Goal: Task Accomplishment & Management: Use online tool/utility

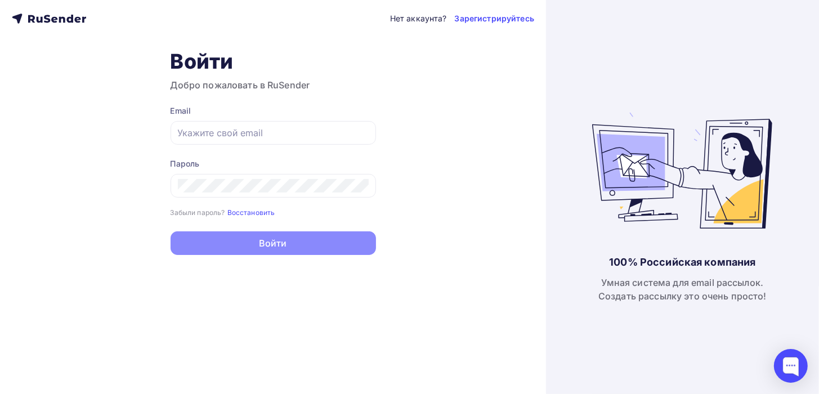
type input "[EMAIL_ADDRESS][DOMAIN_NAME]"
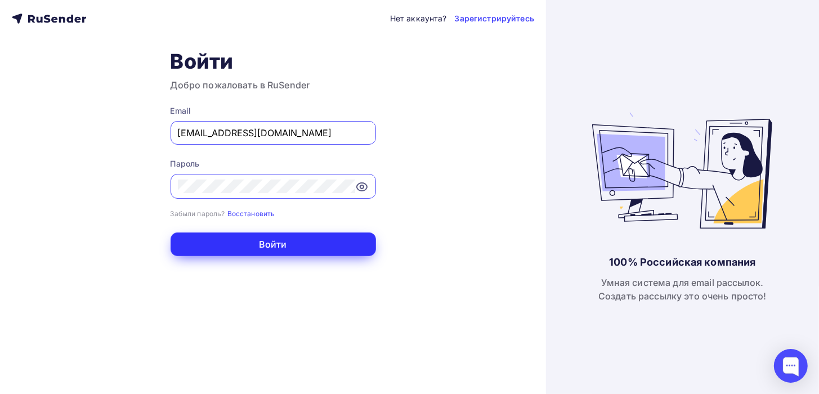
click at [285, 245] on button "Войти" at bounding box center [273, 244] width 205 height 24
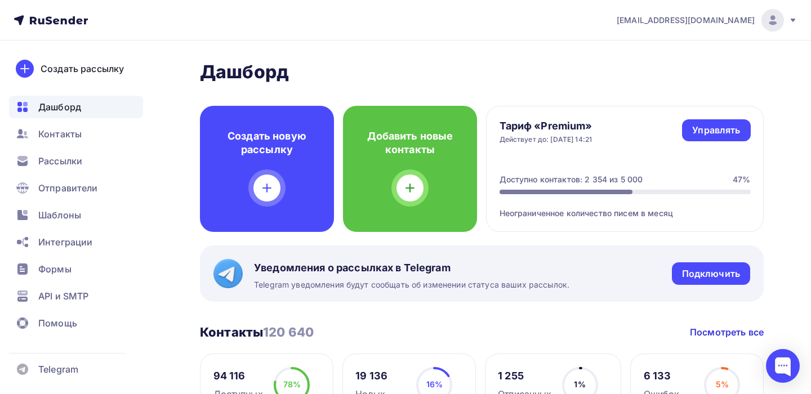
click at [793, 19] on icon at bounding box center [792, 20] width 5 height 3
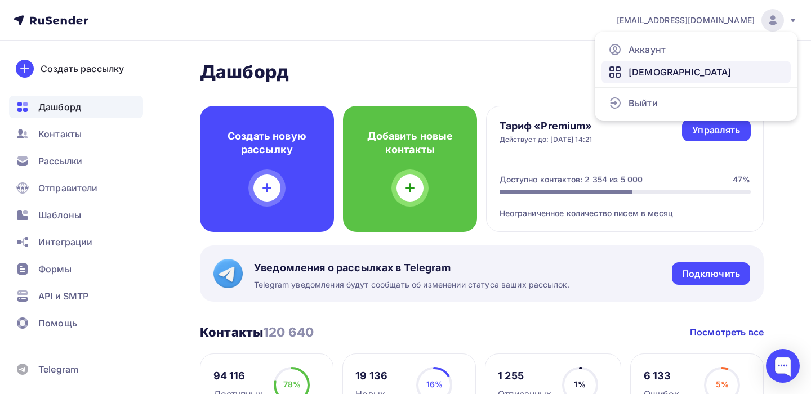
click at [662, 68] on span "[DEMOGRAPHIC_DATA]" at bounding box center [679, 72] width 103 height 14
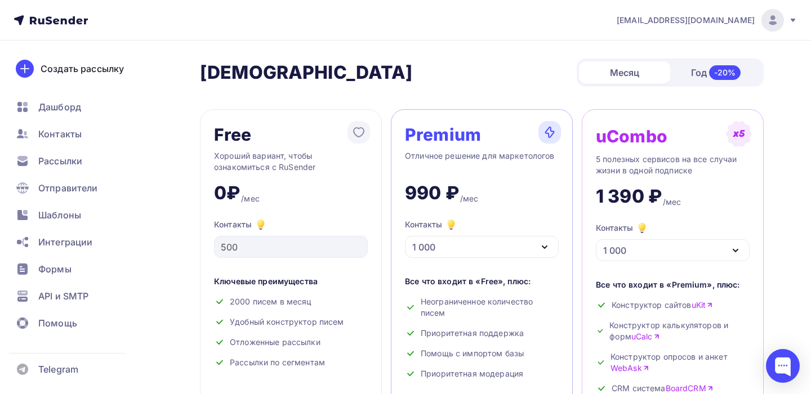
click at [677, 19] on span "[EMAIL_ADDRESS][DOMAIN_NAME]" at bounding box center [685, 20] width 138 height 11
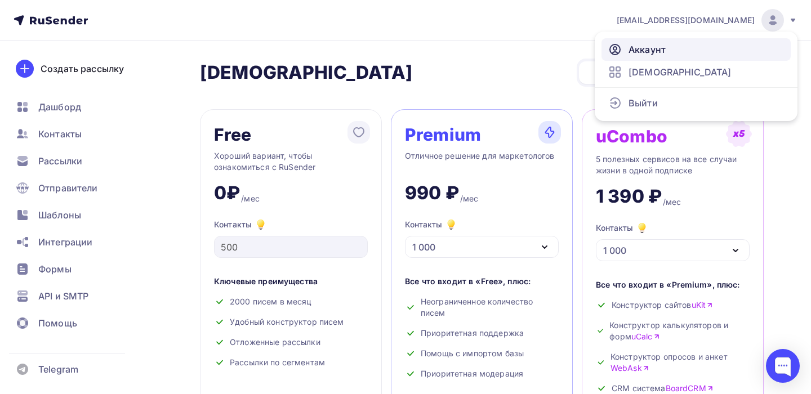
click at [661, 52] on span "Аккаунт" at bounding box center [646, 50] width 37 height 14
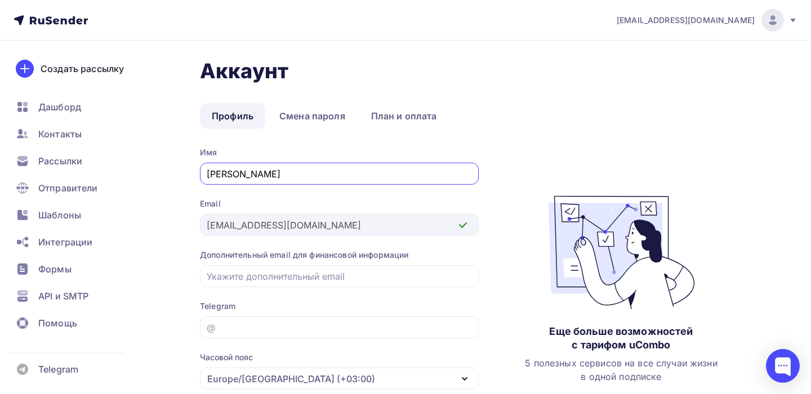
click at [747, 16] on span "[EMAIL_ADDRESS][DOMAIN_NAME]" at bounding box center [685, 20] width 138 height 11
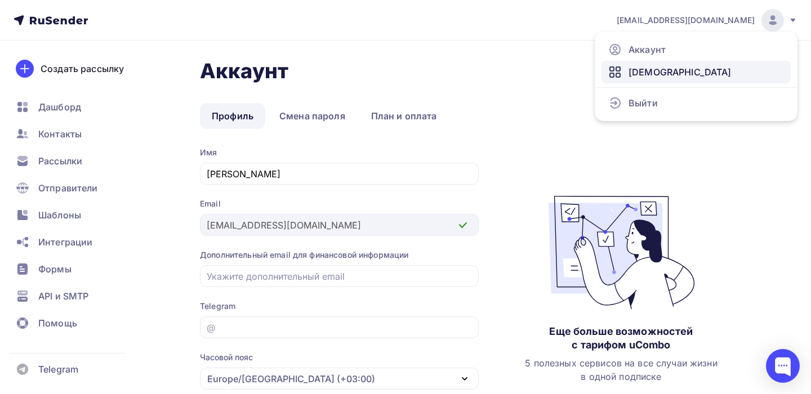
click at [677, 75] on link "[DEMOGRAPHIC_DATA]" at bounding box center [695, 72] width 189 height 23
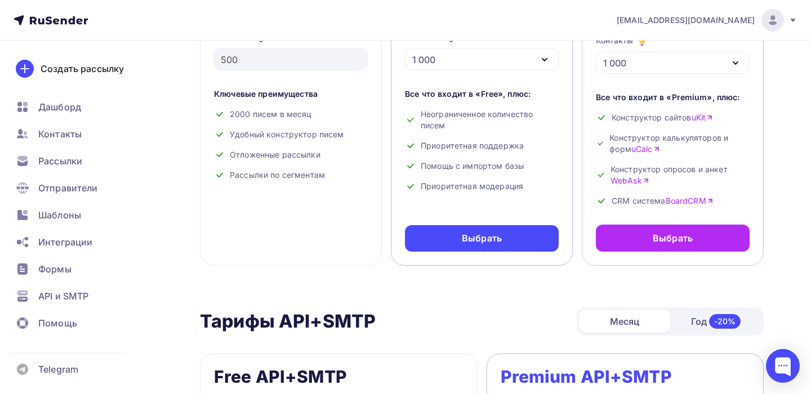
scroll to position [375, 0]
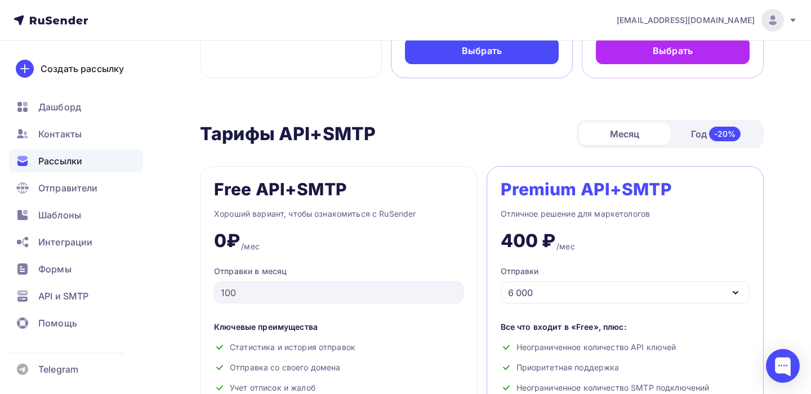
click at [80, 167] on span "Рассылки" at bounding box center [60, 161] width 44 height 14
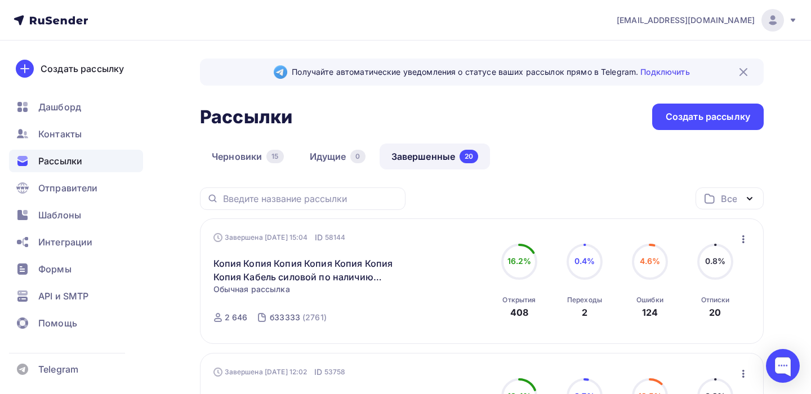
click at [793, 21] on icon at bounding box center [792, 20] width 5 height 3
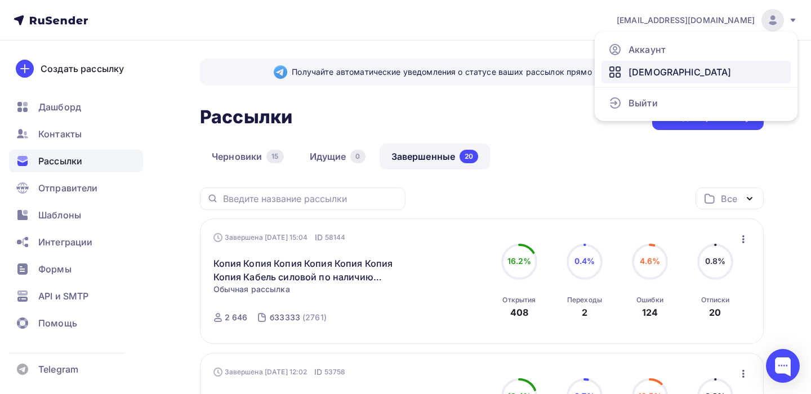
click at [682, 75] on link "[DEMOGRAPHIC_DATA]" at bounding box center [695, 72] width 189 height 23
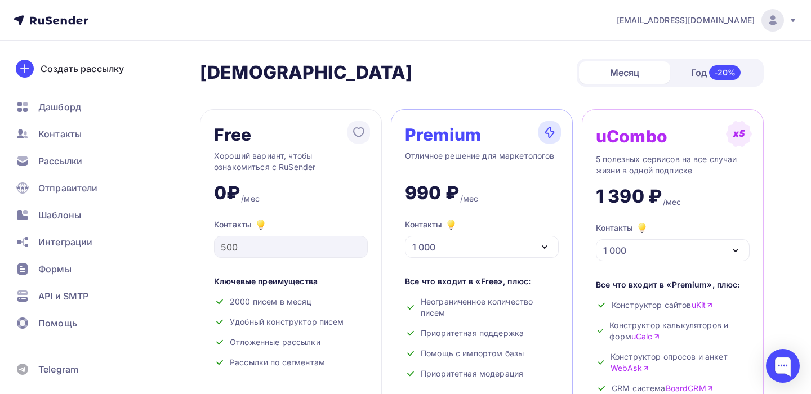
click at [788, 21] on icon at bounding box center [792, 20] width 9 height 9
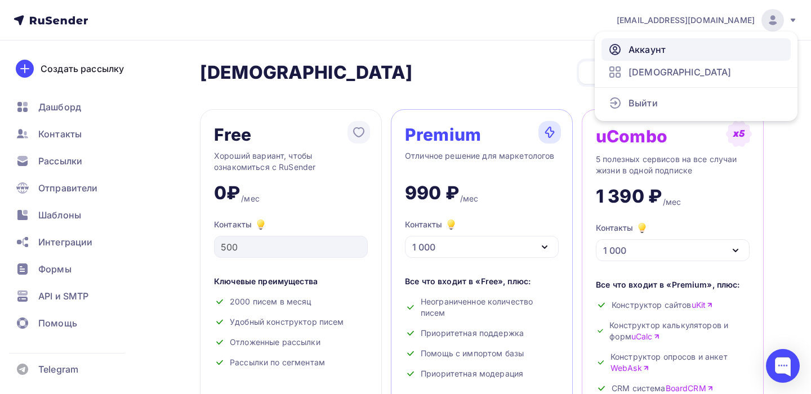
click at [672, 46] on link "Аккаунт" at bounding box center [695, 49] width 189 height 23
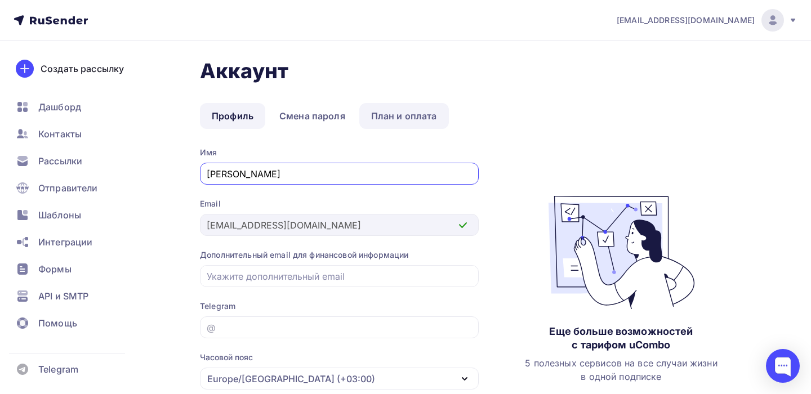
click at [381, 115] on link "План и оплата" at bounding box center [403, 116] width 89 height 26
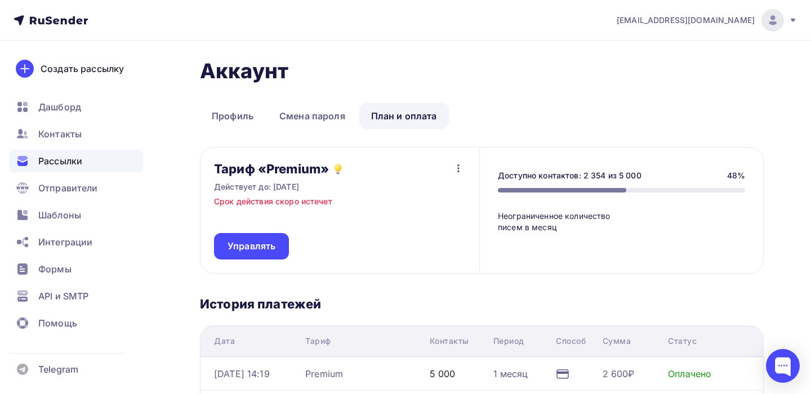
click at [83, 161] on div "Рассылки" at bounding box center [76, 161] width 134 height 23
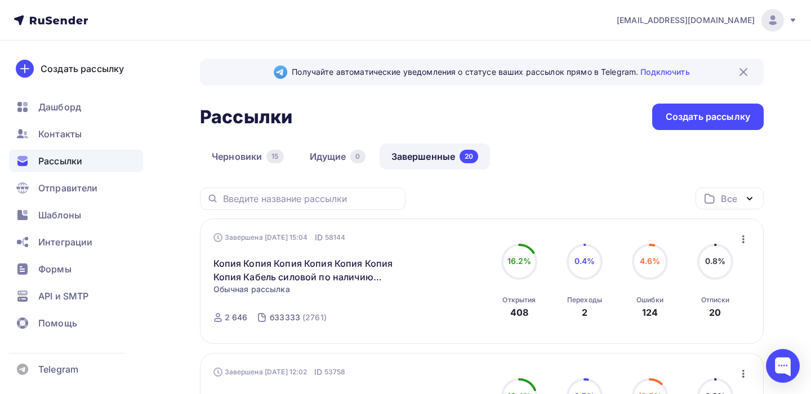
click at [741, 236] on icon "button" at bounding box center [743, 239] width 14 height 14
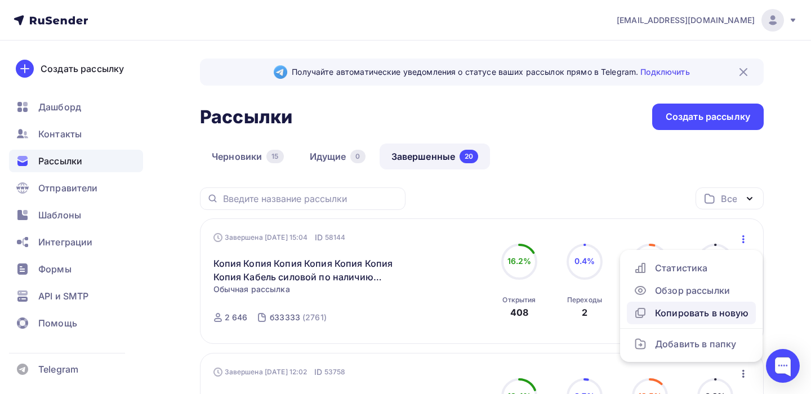
click at [682, 312] on div "Копировать в новую" at bounding box center [690, 313] width 115 height 14
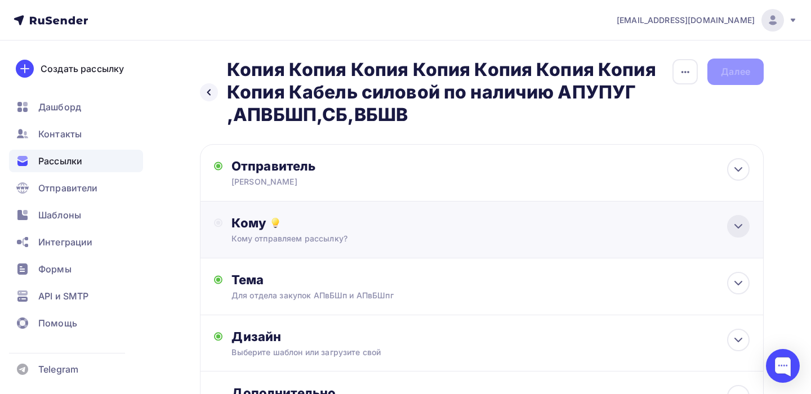
click at [743, 229] on icon at bounding box center [738, 227] width 14 height 14
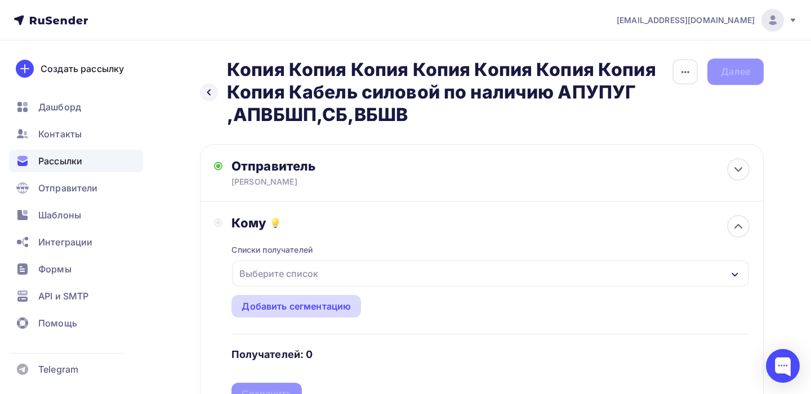
click at [293, 312] on div "Добавить сегментацию" at bounding box center [295, 306] width 129 height 23
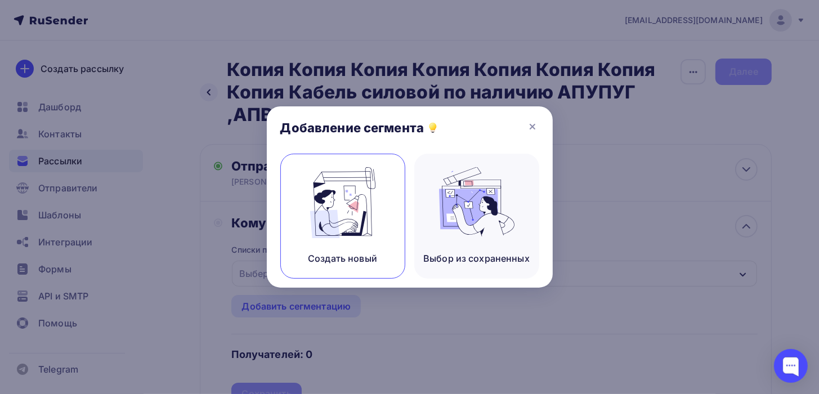
click at [360, 219] on img at bounding box center [342, 202] width 75 height 71
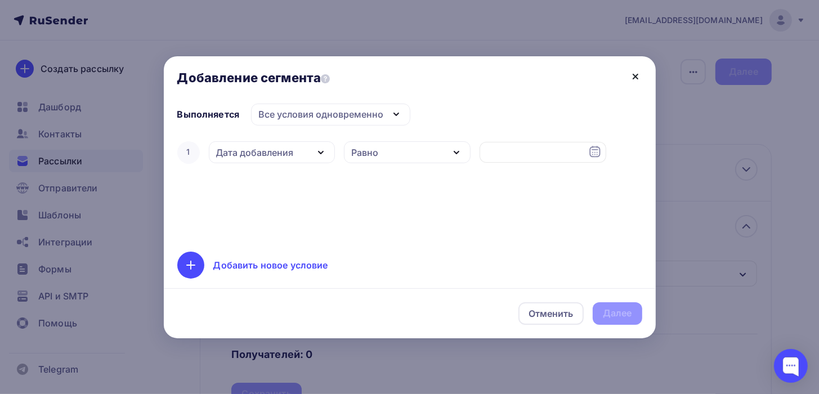
click at [632, 78] on icon at bounding box center [636, 77] width 14 height 14
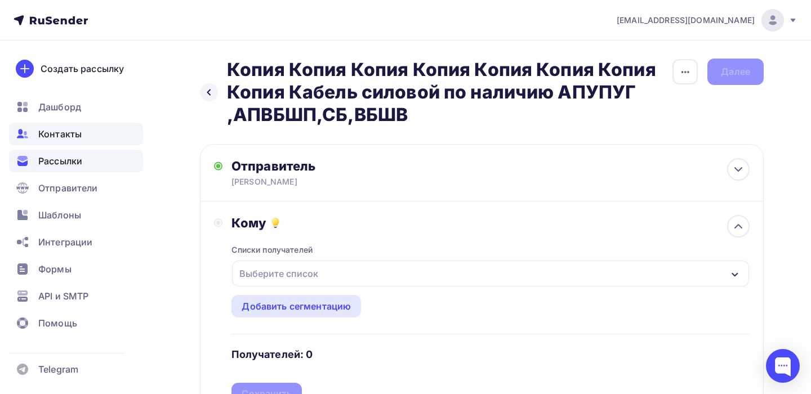
click at [60, 129] on span "Контакты" at bounding box center [59, 134] width 43 height 14
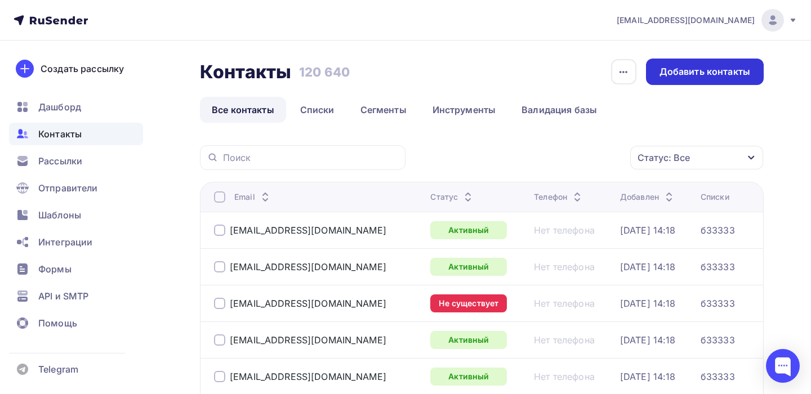
click at [671, 70] on div "Добавить контакты" at bounding box center [704, 71] width 91 height 13
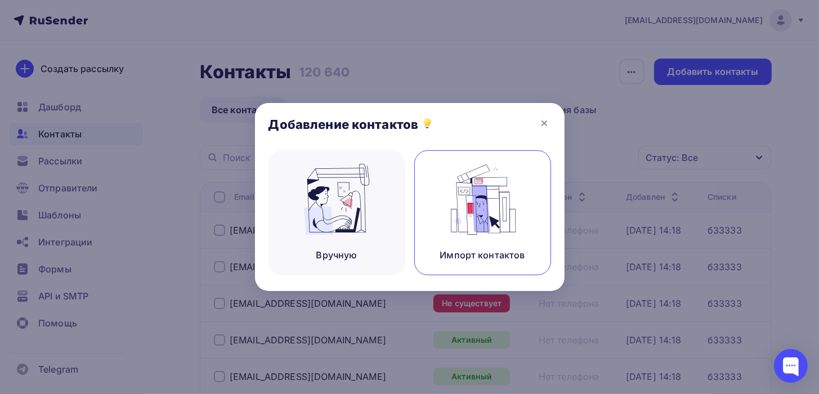
click at [498, 228] on img at bounding box center [482, 199] width 75 height 71
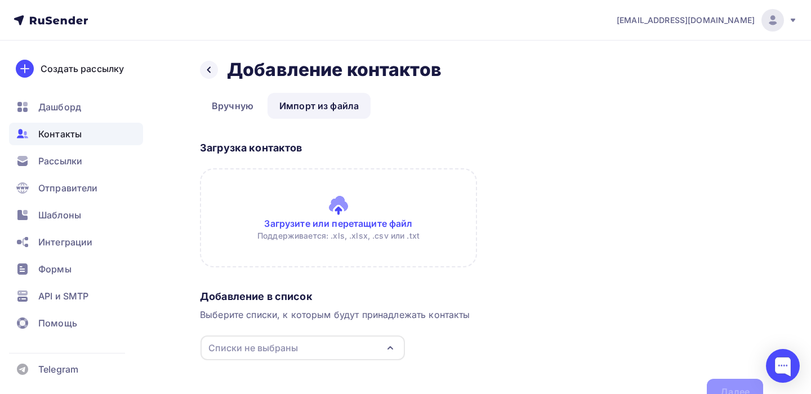
click at [316, 227] on input "file" at bounding box center [338, 217] width 277 height 99
click at [326, 220] on input "file" at bounding box center [338, 217] width 277 height 99
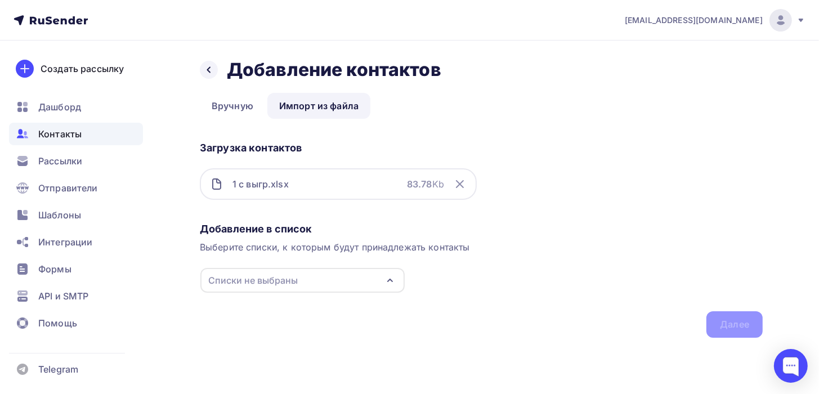
click at [307, 281] on div "Списки не выбраны" at bounding box center [302, 280] width 204 height 25
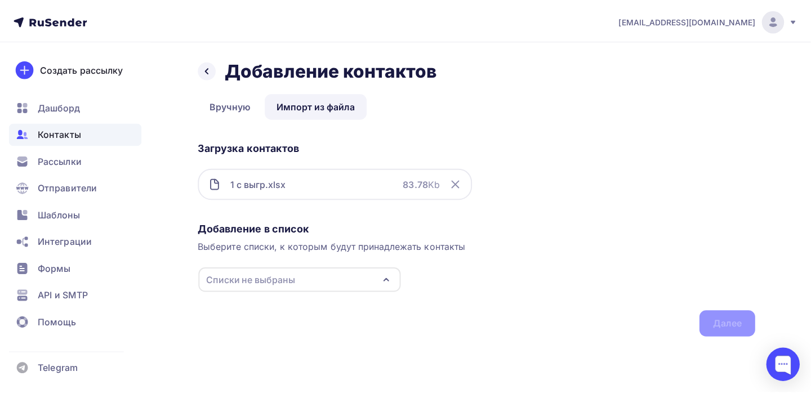
scroll to position [71, 0]
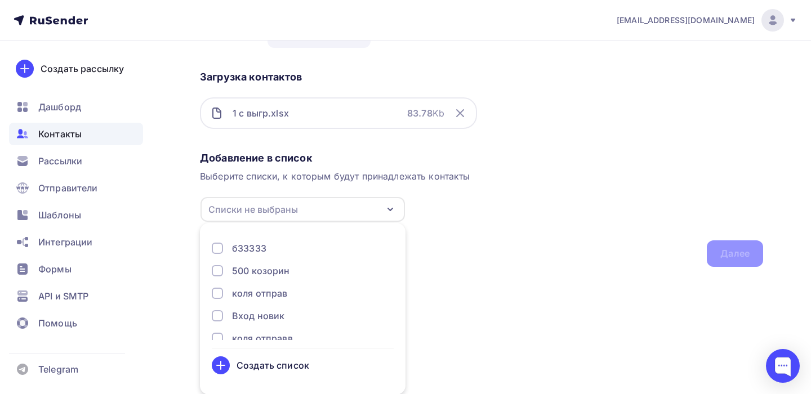
click at [279, 361] on div "Создать список" at bounding box center [272, 366] width 73 height 14
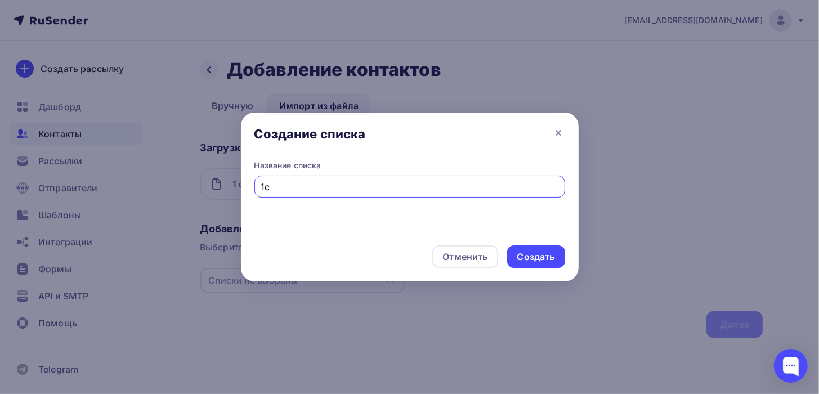
drag, startPoint x: 284, startPoint y: 193, endPoint x: 202, endPoint y: 184, distance: 82.1
click at [202, 184] on div "Создание списка Название списка 1с Отменить Создать" at bounding box center [409, 197] width 819 height 394
type input "выгрузка ссс"
drag, startPoint x: 522, startPoint y: 259, endPoint x: 515, endPoint y: 252, distance: 10.3
click at [522, 259] on div "Создать" at bounding box center [536, 256] width 38 height 13
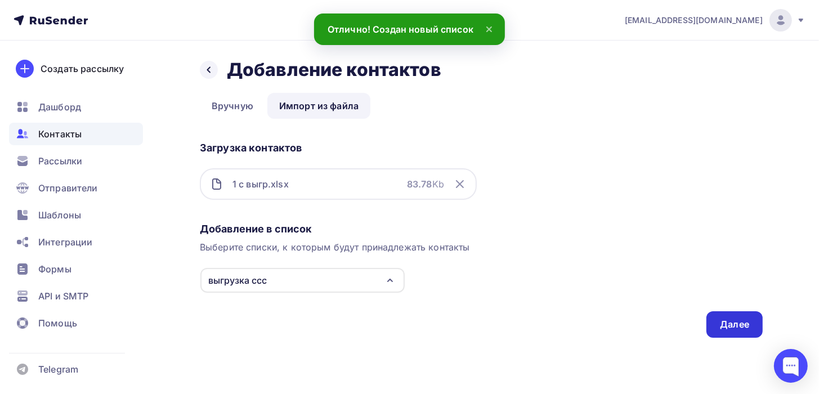
click at [734, 326] on div "Далее" at bounding box center [734, 324] width 29 height 13
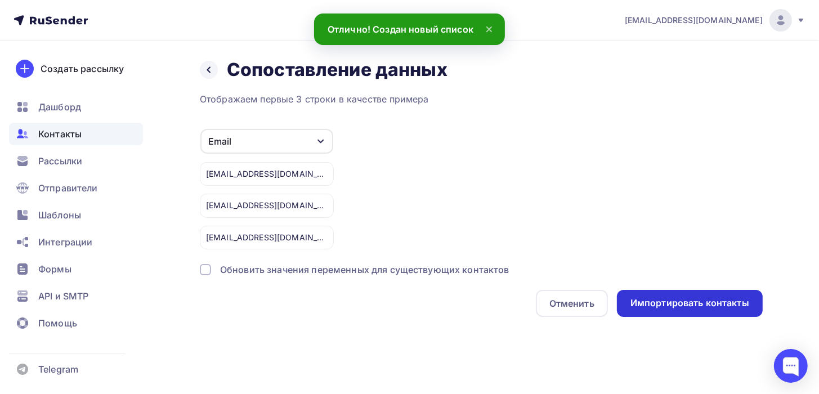
click at [702, 291] on div "Импортировать контакты" at bounding box center [690, 303] width 146 height 27
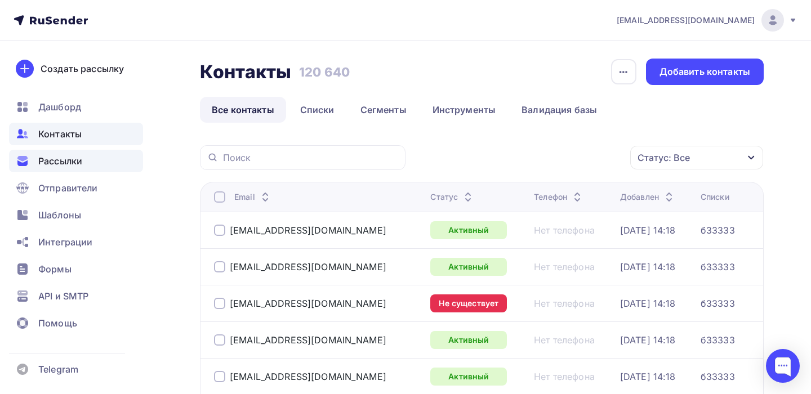
click at [69, 158] on span "Рассылки" at bounding box center [60, 161] width 44 height 14
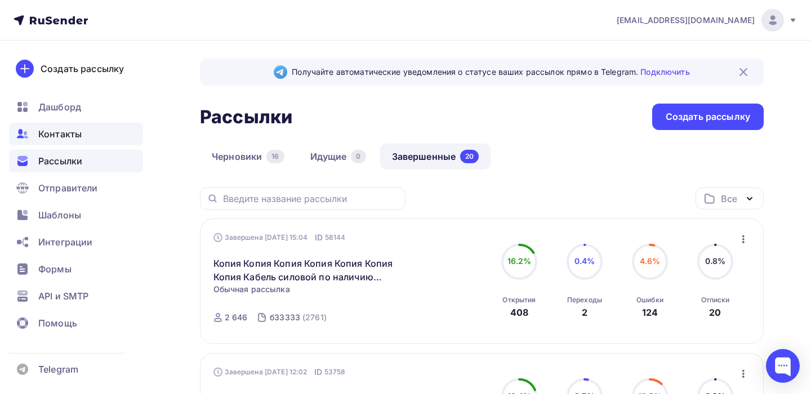
click at [44, 139] on span "Контакты" at bounding box center [59, 134] width 43 height 14
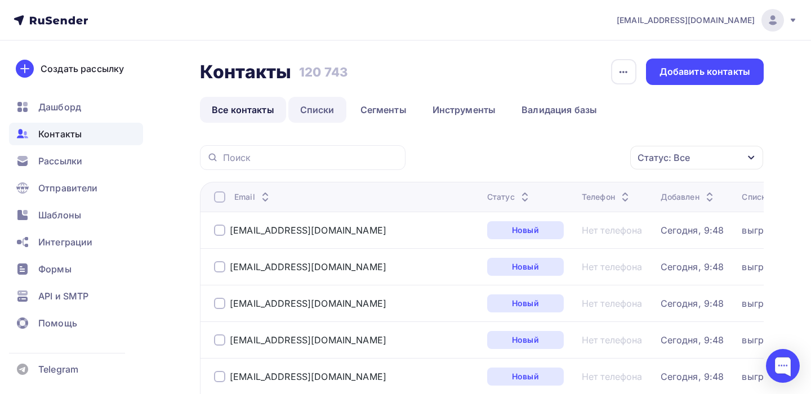
click at [325, 113] on link "Списки" at bounding box center [317, 110] width 58 height 26
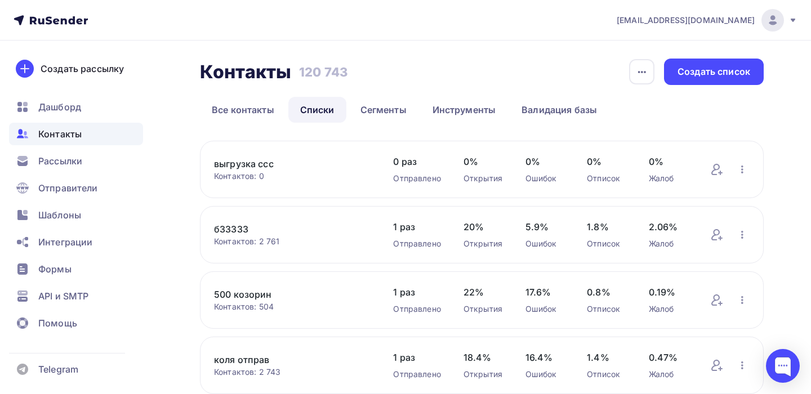
click at [253, 162] on link "выгрузка ссс" at bounding box center [292, 164] width 156 height 14
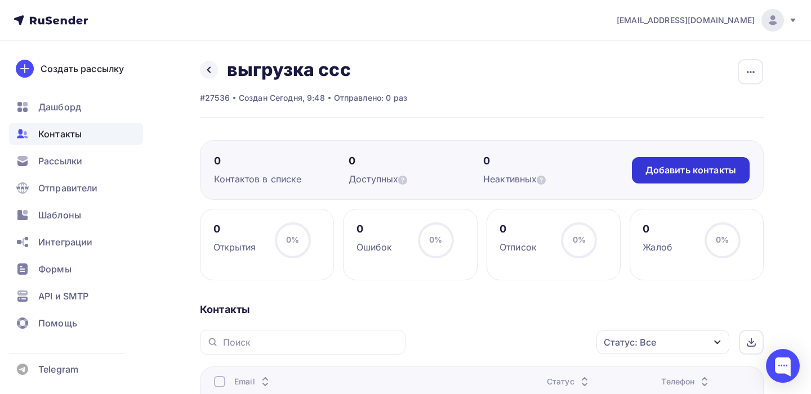
click at [697, 169] on div "Добавить контакты" at bounding box center [690, 170] width 91 height 13
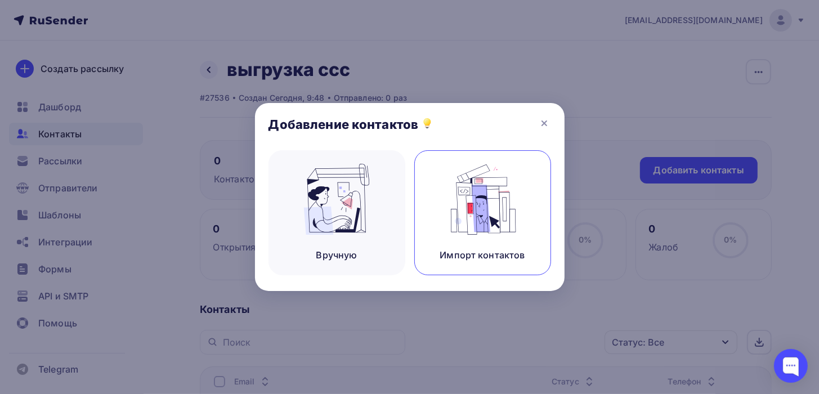
click at [458, 211] on img at bounding box center [482, 199] width 75 height 71
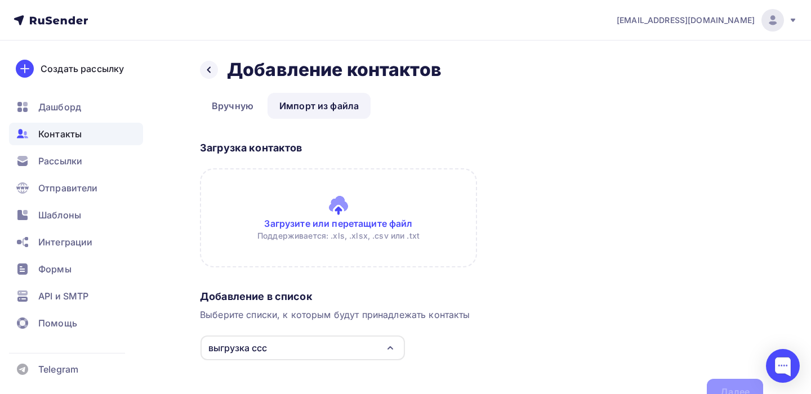
click at [347, 225] on input "file" at bounding box center [338, 217] width 277 height 99
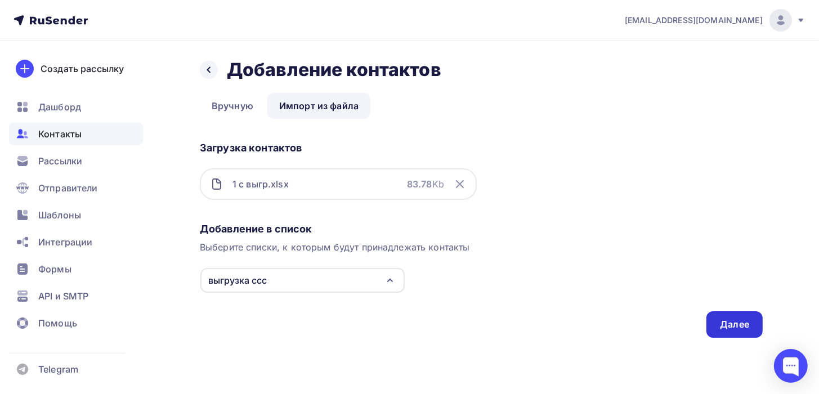
click at [723, 316] on div "Далее" at bounding box center [734, 324] width 56 height 26
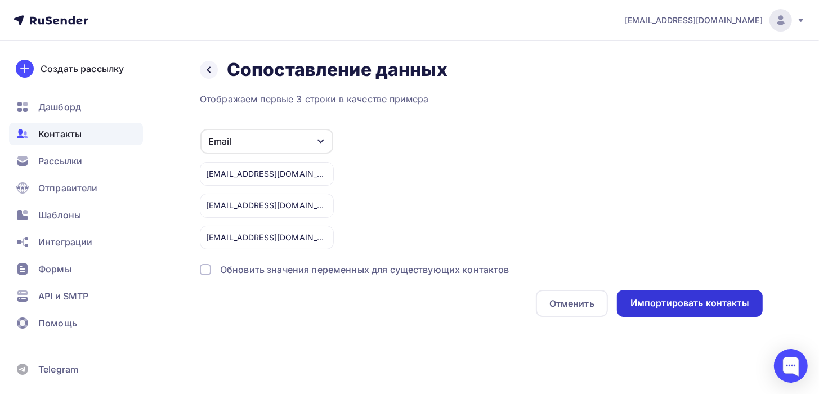
click at [709, 310] on div "Импортировать контакты" at bounding box center [690, 303] width 146 height 27
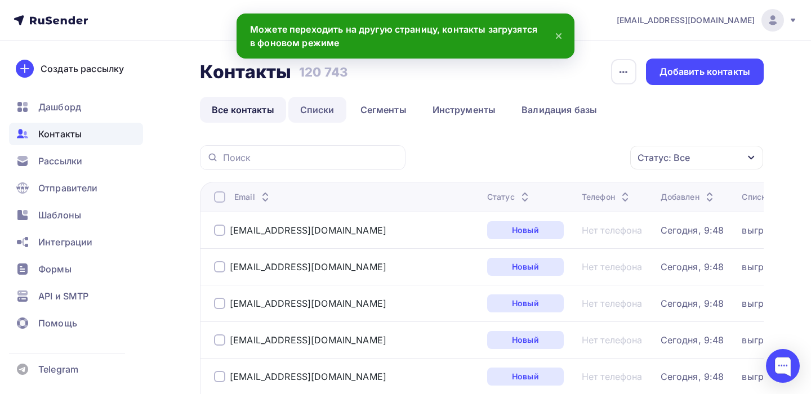
click at [304, 117] on link "Списки" at bounding box center [317, 110] width 58 height 26
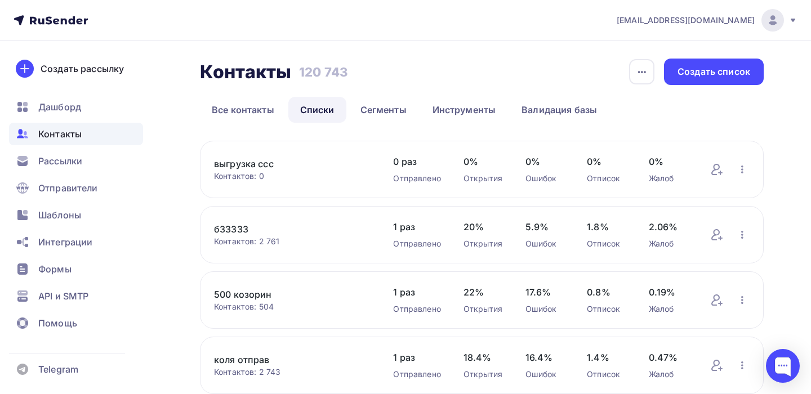
click at [244, 167] on link "выгрузка ссс" at bounding box center [292, 164] width 156 height 14
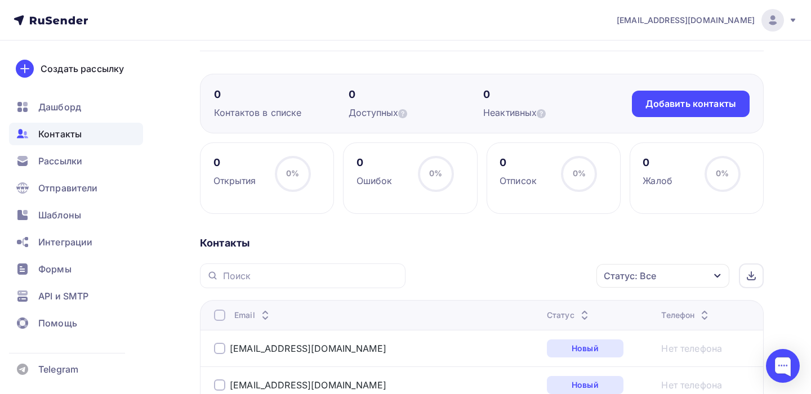
scroll to position [104, 0]
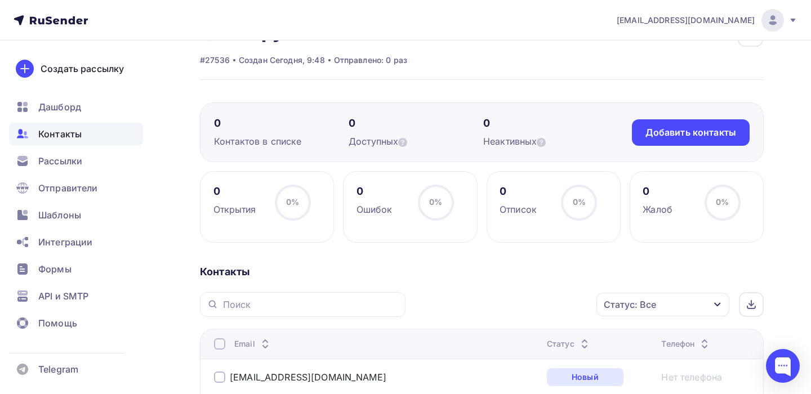
scroll to position [113, 0]
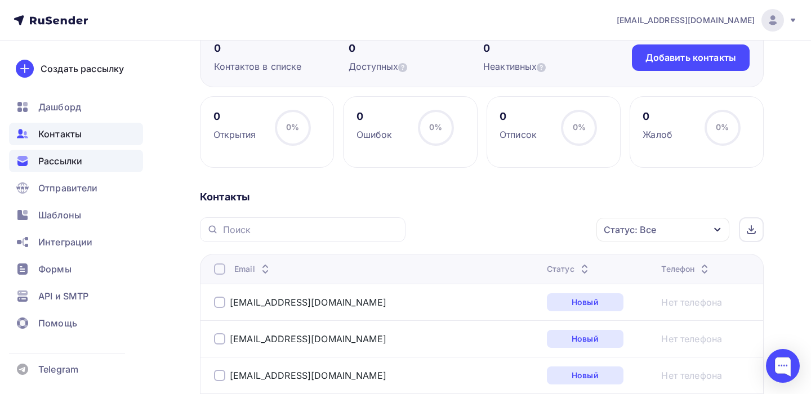
click at [74, 162] on span "Рассылки" at bounding box center [60, 161] width 44 height 14
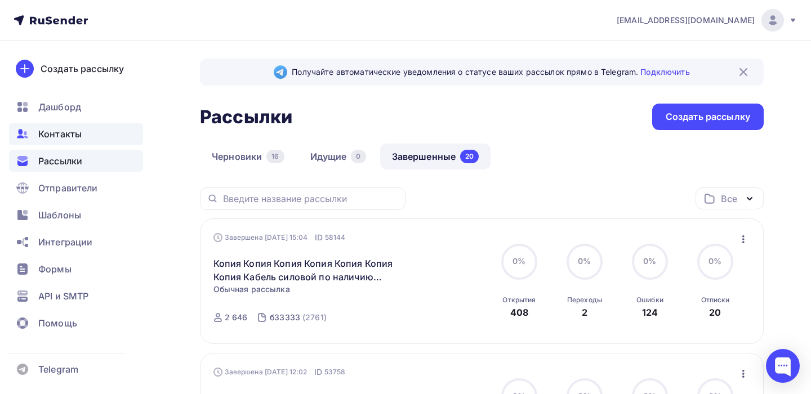
click at [82, 140] on div "Контакты" at bounding box center [76, 134] width 134 height 23
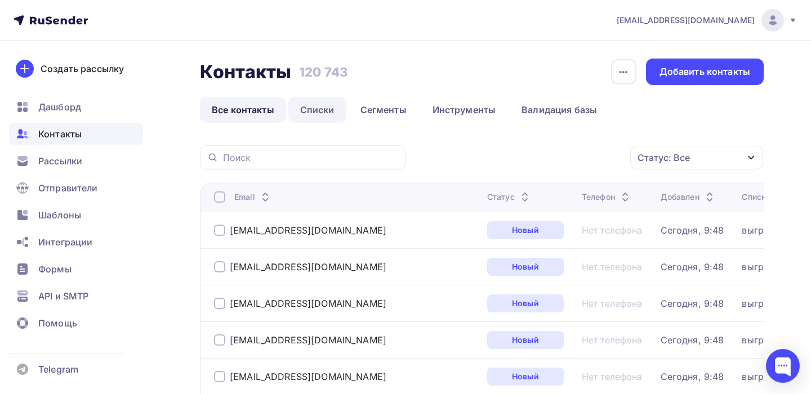
click at [338, 108] on link "Списки" at bounding box center [317, 110] width 58 height 26
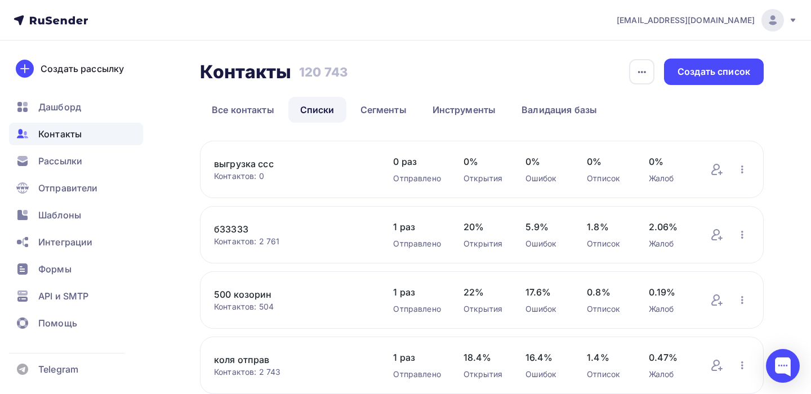
click at [263, 176] on div "Контактов: 0" at bounding box center [292, 176] width 156 height 11
click at [718, 173] on icon at bounding box center [717, 170] width 14 height 14
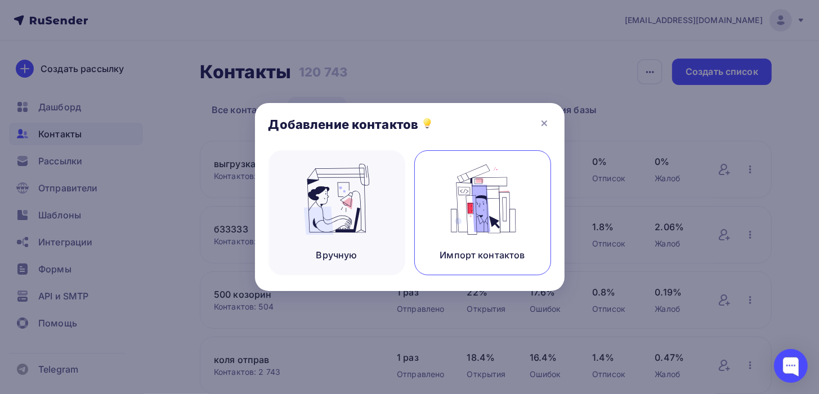
click at [505, 217] on img at bounding box center [482, 199] width 75 height 71
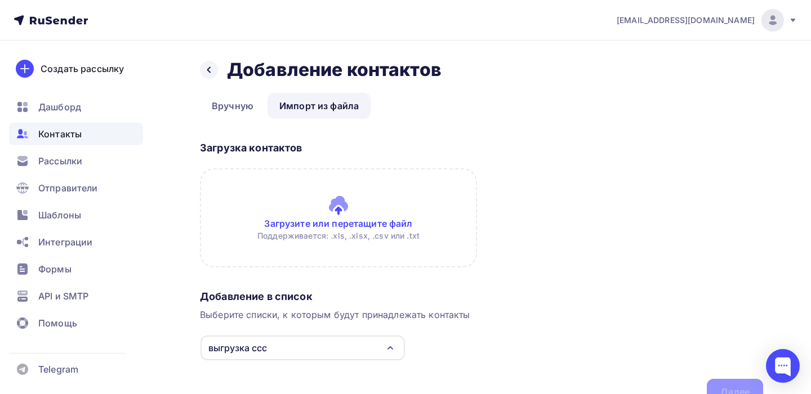
click at [300, 101] on link "Импорт из файла" at bounding box center [318, 106] width 103 height 26
click at [396, 220] on input "file" at bounding box center [338, 217] width 277 height 99
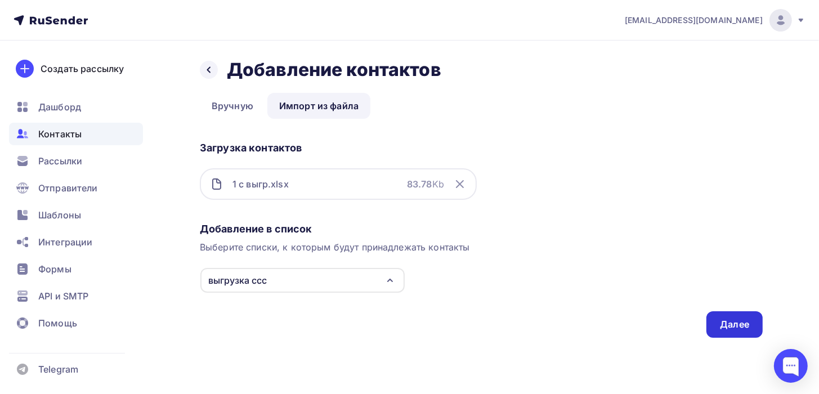
click at [738, 322] on div "Далее" at bounding box center [734, 324] width 29 height 13
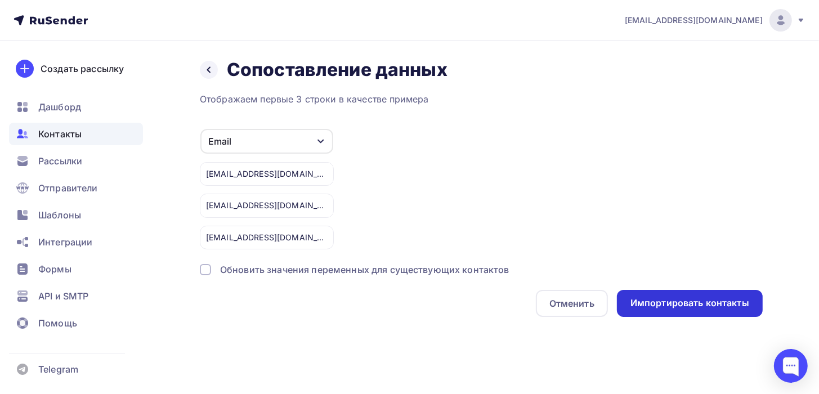
click at [654, 301] on div "Импортировать контакты" at bounding box center [689, 303] width 119 height 13
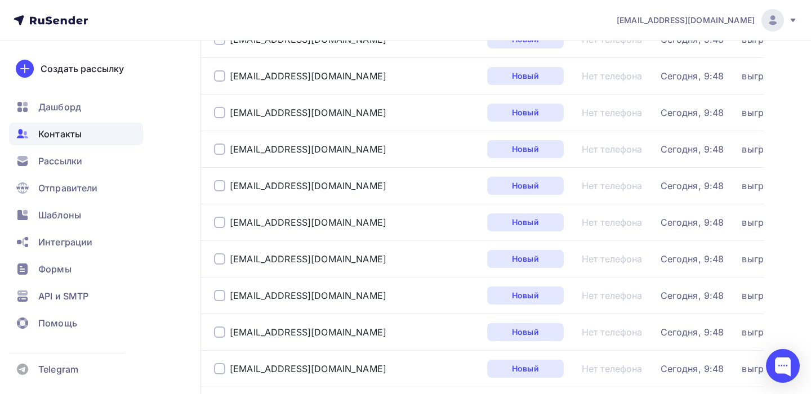
scroll to position [1755, 0]
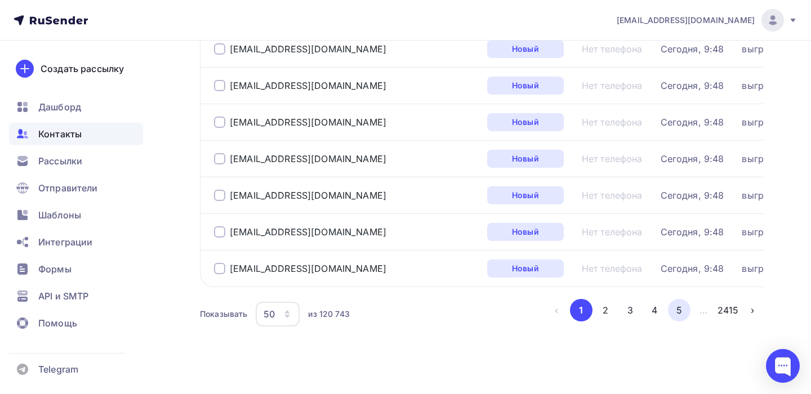
click at [683, 301] on button "5" at bounding box center [679, 310] width 23 height 23
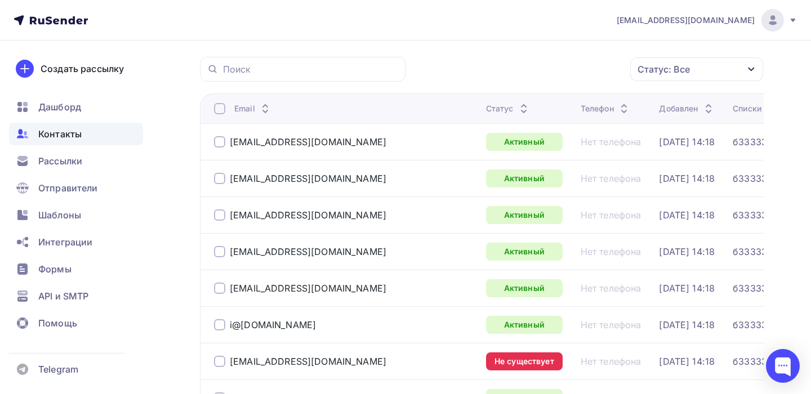
scroll to position [0, 0]
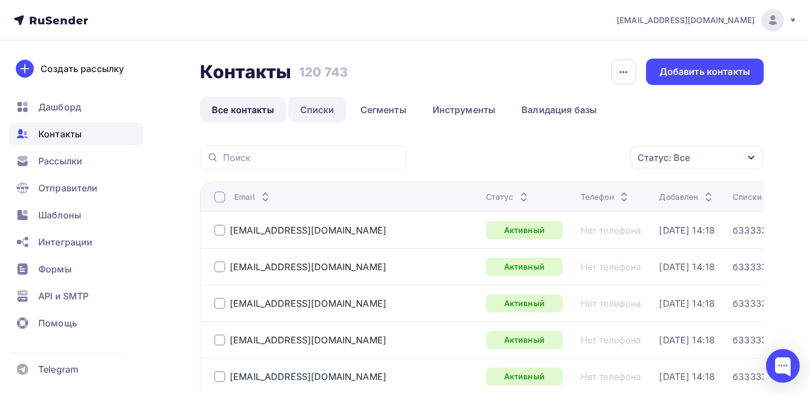
click at [325, 109] on link "Списки" at bounding box center [317, 110] width 58 height 26
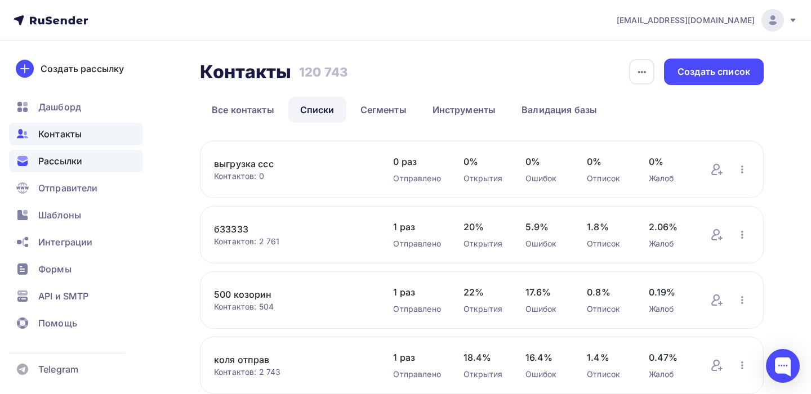
click at [82, 161] on span "Рассылки" at bounding box center [60, 161] width 44 height 14
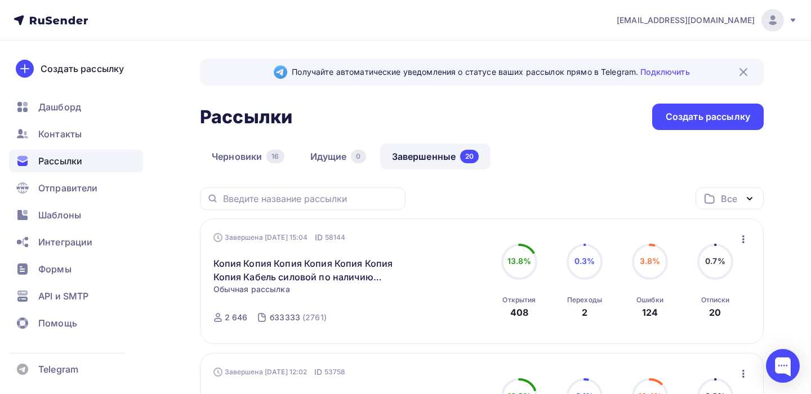
click at [745, 238] on icon "button" at bounding box center [743, 239] width 14 height 14
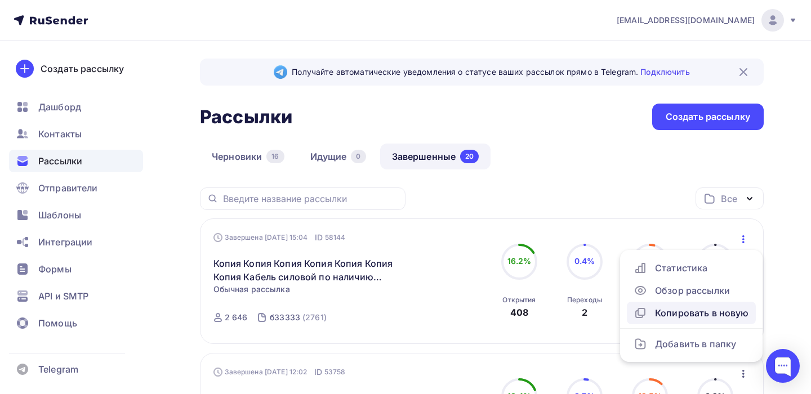
click at [693, 311] on div "Копировать в новую" at bounding box center [690, 313] width 115 height 14
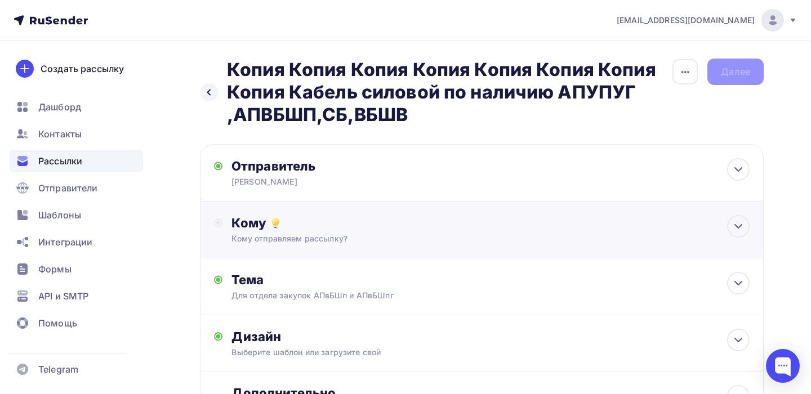
scroll to position [75, 0]
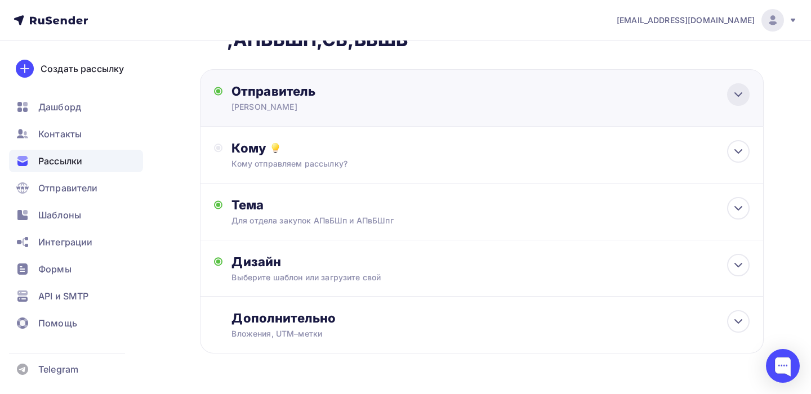
click at [734, 96] on icon at bounding box center [738, 95] width 14 height 14
type input "[PERSON_NAME]"
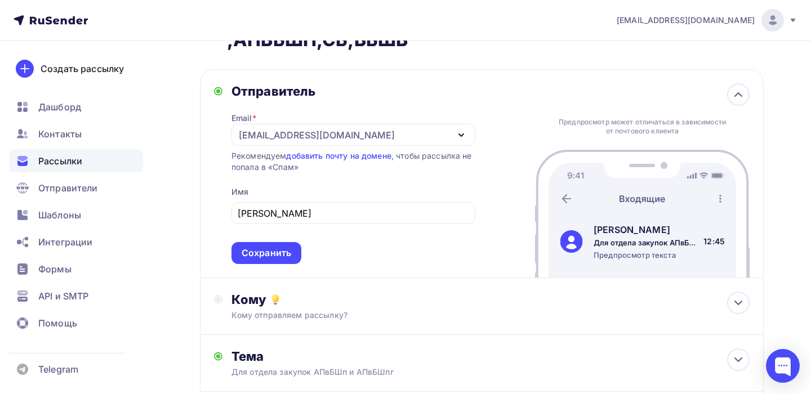
click at [789, 147] on div "Назад Копия Копия Копия Копия Копия Копия Копия Копия Кабель силовой по наличию…" at bounding box center [405, 272] width 811 height 612
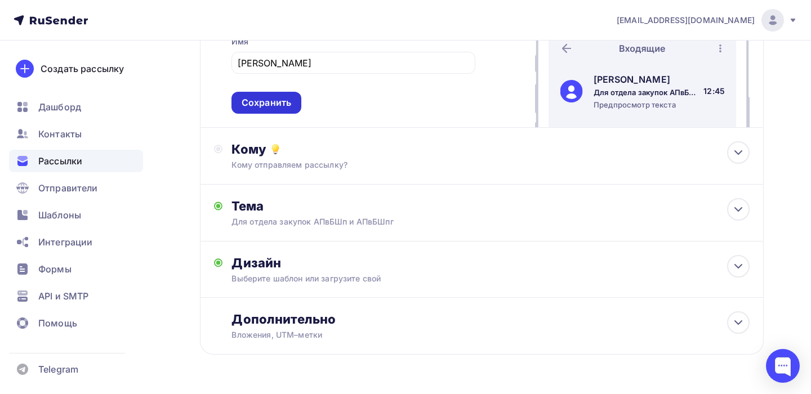
click at [265, 99] on div "Сохранить" at bounding box center [266, 102] width 50 height 13
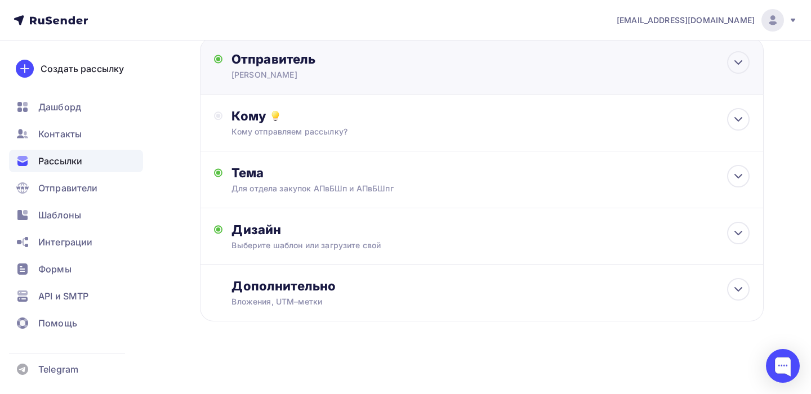
scroll to position [106, 0]
click at [736, 117] on icon at bounding box center [738, 121] width 14 height 14
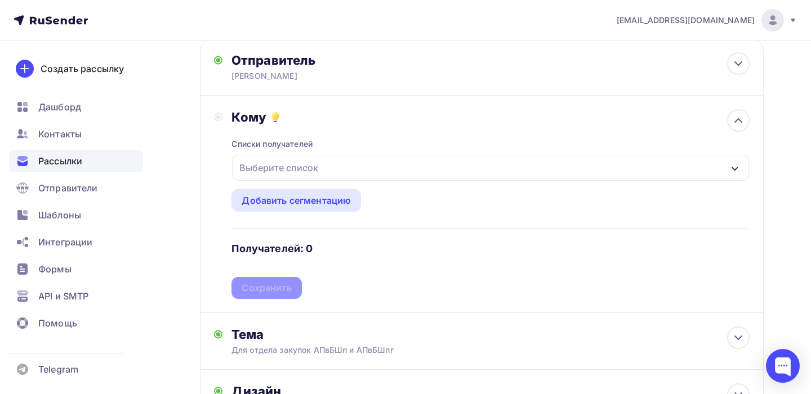
click at [280, 167] on div "Выберите список" at bounding box center [279, 168] width 88 height 20
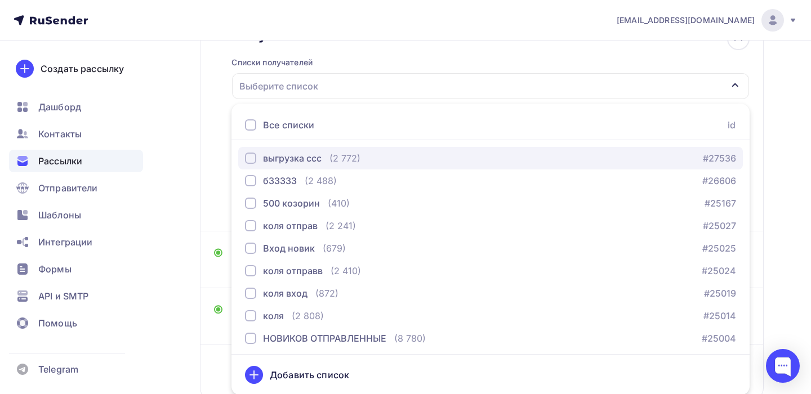
click at [250, 158] on div "button" at bounding box center [250, 158] width 11 height 11
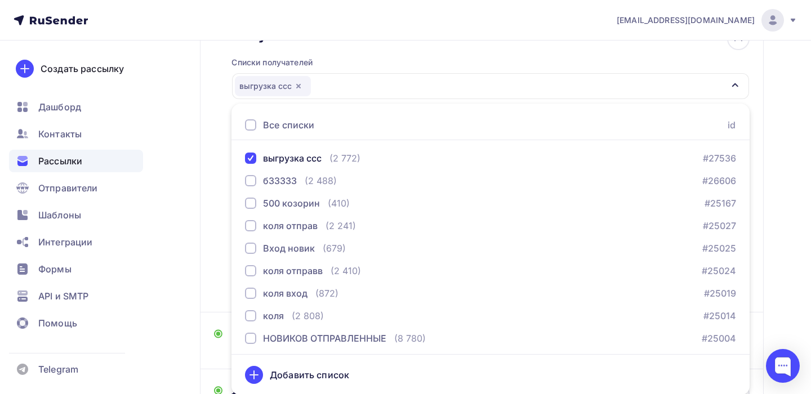
click at [334, 379] on div "Добавить список" at bounding box center [309, 375] width 79 height 14
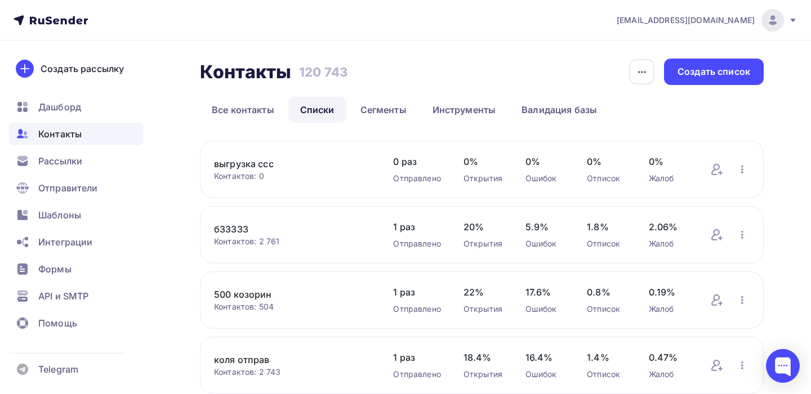
click at [243, 164] on link "выгрузка ссс" at bounding box center [292, 164] width 156 height 14
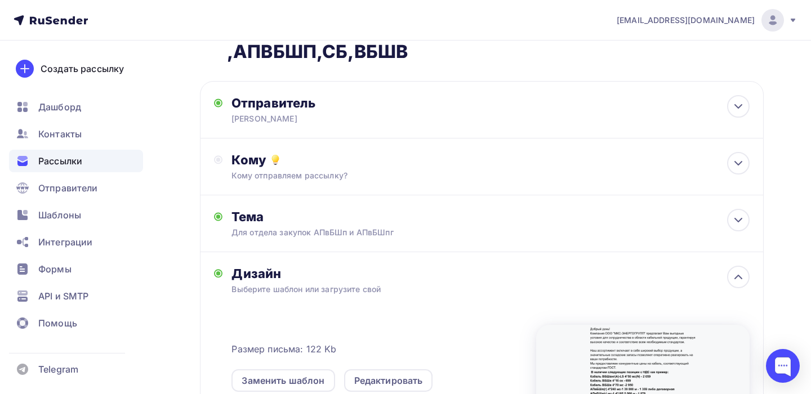
scroll to position [86, 0]
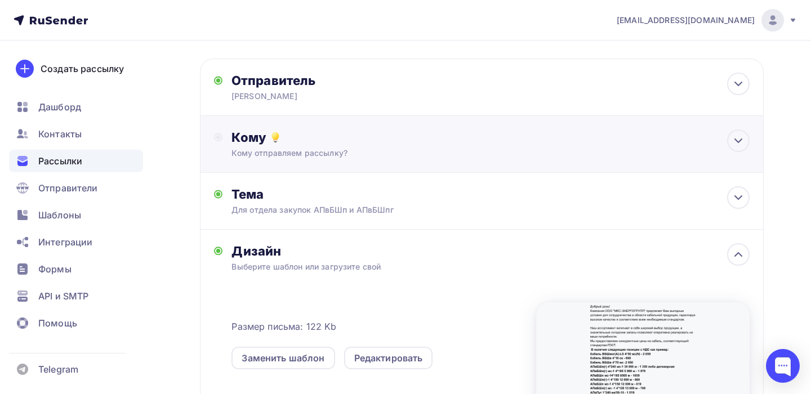
click at [614, 149] on div "Кому отправляем рассылку?" at bounding box center [464, 152] width 466 height 11
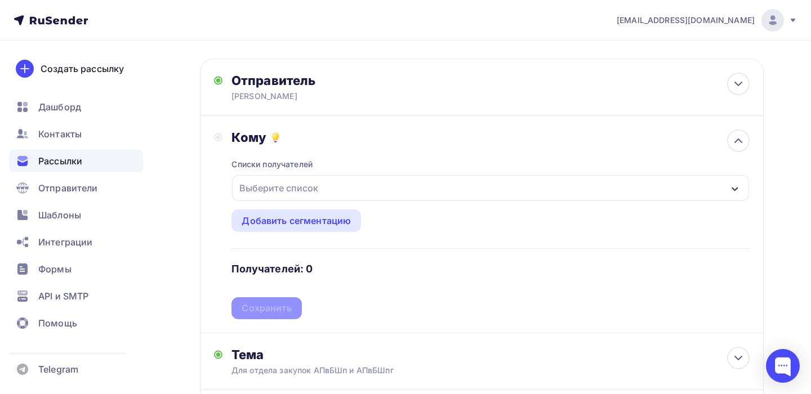
click at [309, 187] on div "Выберите список" at bounding box center [279, 188] width 88 height 20
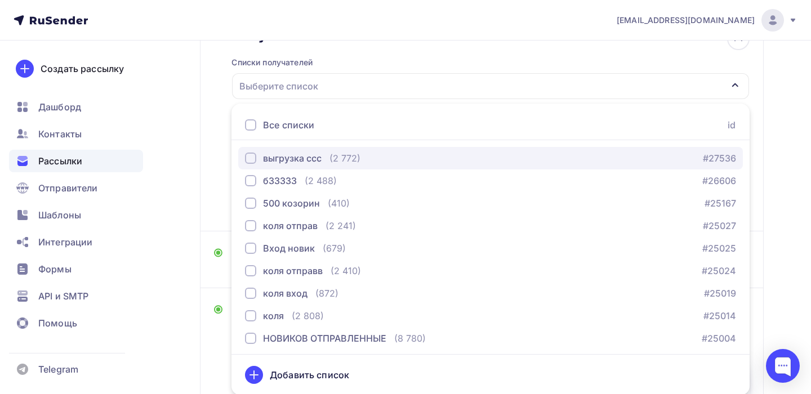
click at [255, 158] on div "button" at bounding box center [250, 158] width 11 height 11
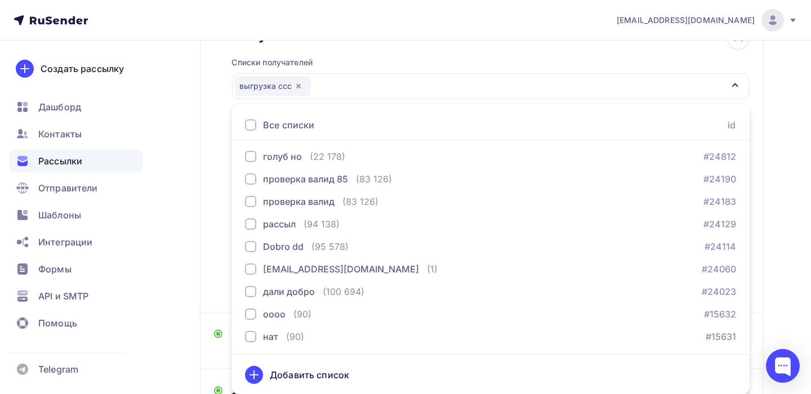
scroll to position [338, 0]
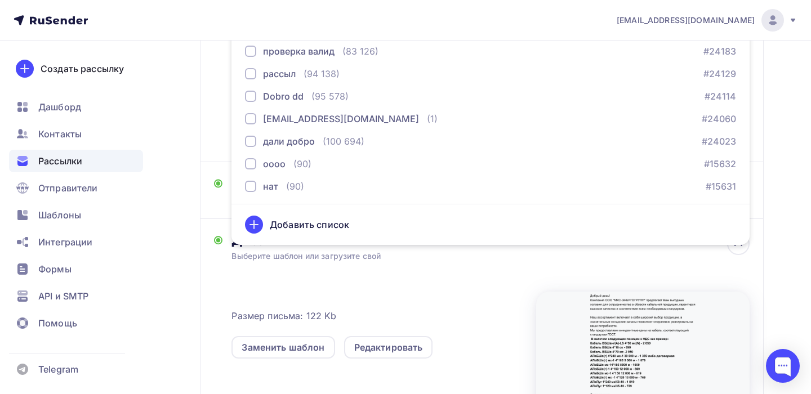
click at [769, 237] on div "Назад Копия Копия Копия Копия Копия Копия Копия Копия Кабель силовой по наличию…" at bounding box center [405, 150] width 811 height 894
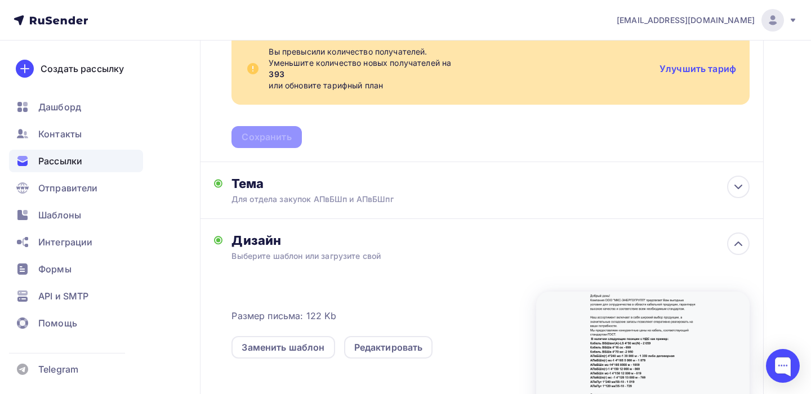
scroll to position [187, 0]
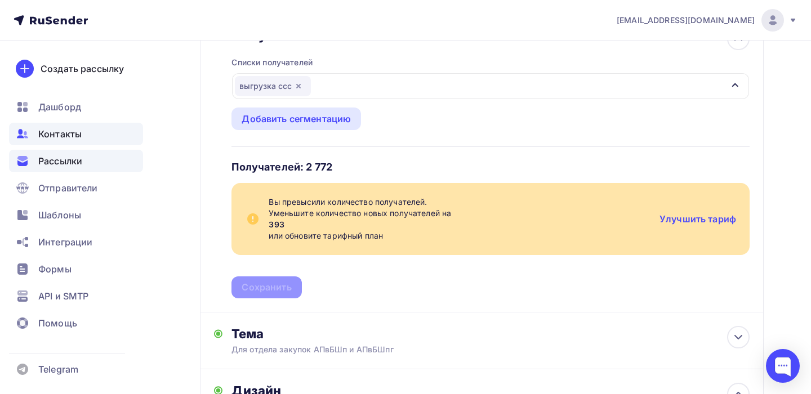
click at [82, 132] on div "Контакты" at bounding box center [76, 134] width 134 height 23
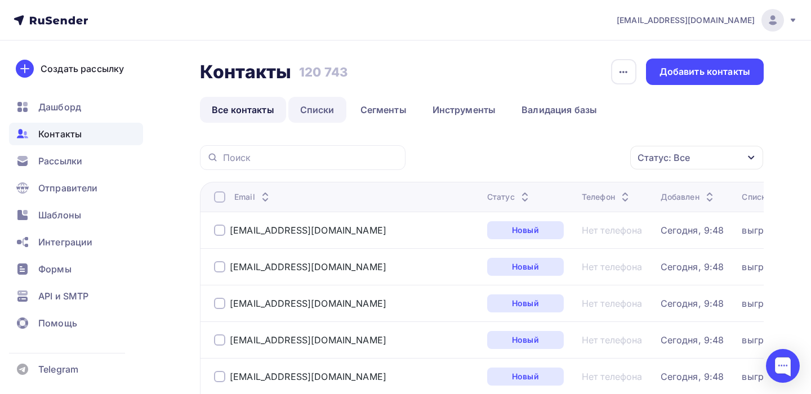
click at [315, 109] on link "Списки" at bounding box center [317, 110] width 58 height 26
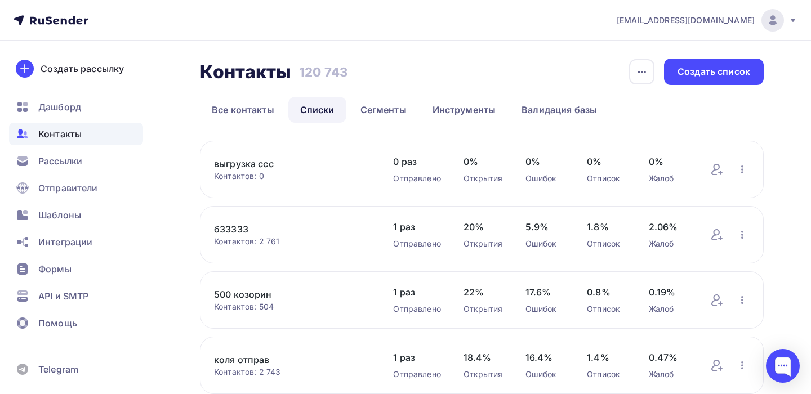
click at [249, 161] on link "выгрузка ссс" at bounding box center [292, 164] width 156 height 14
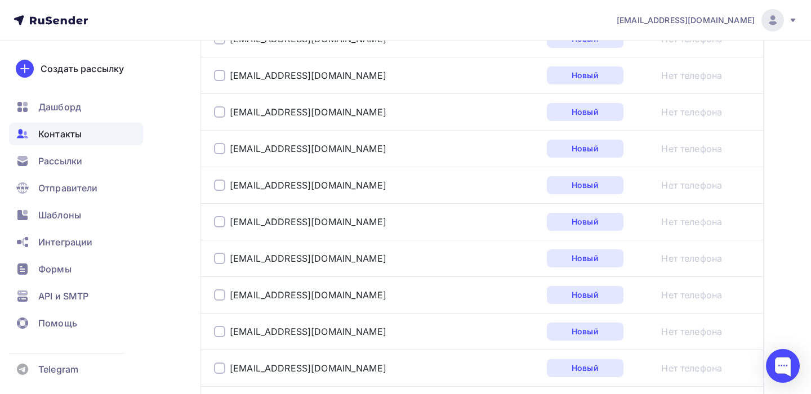
scroll to position [375, 0]
click at [83, 135] on div "Контакты" at bounding box center [76, 134] width 134 height 23
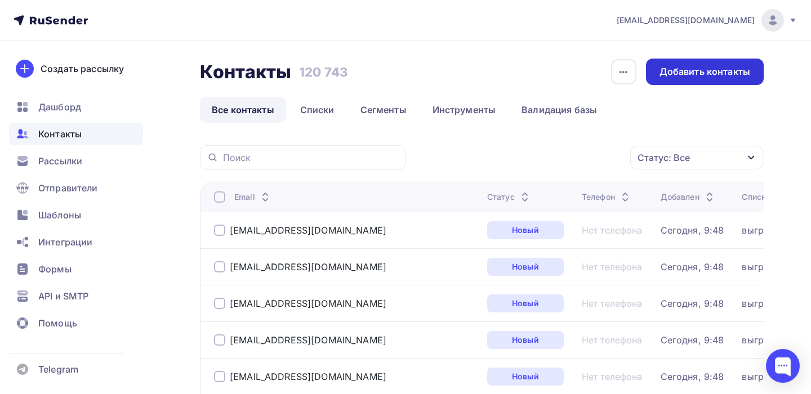
click at [736, 71] on div "Добавить контакты" at bounding box center [704, 71] width 91 height 13
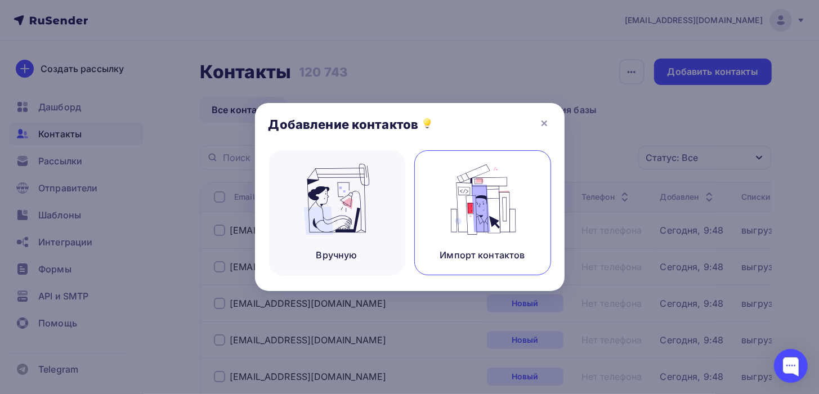
click at [502, 212] on img at bounding box center [482, 199] width 75 height 71
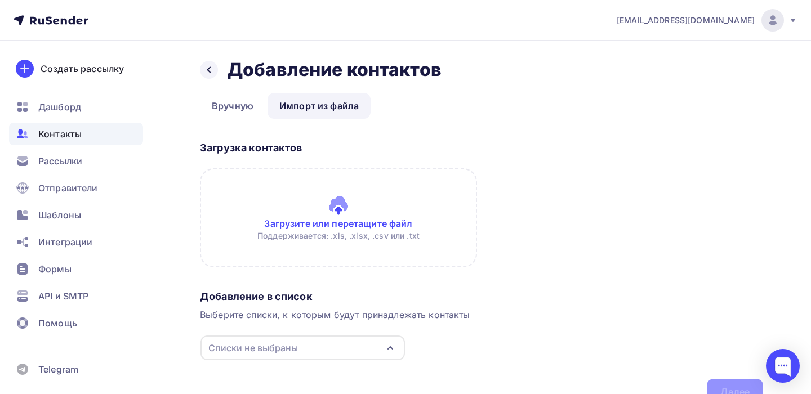
click at [356, 225] on input "file" at bounding box center [338, 217] width 277 height 99
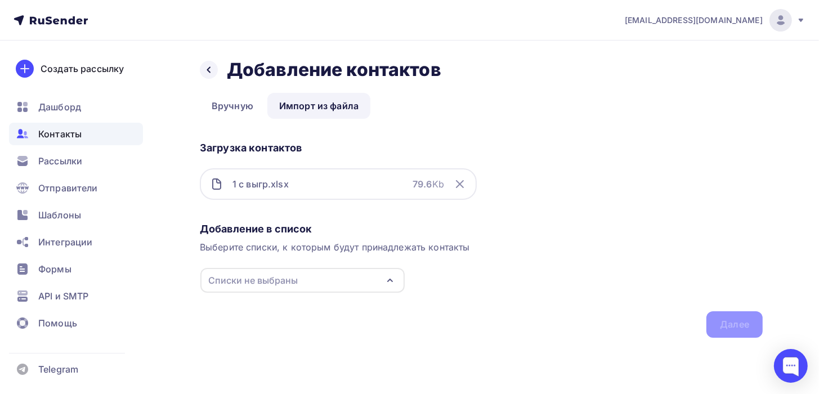
click at [318, 279] on div "Списки не выбраны" at bounding box center [302, 280] width 204 height 25
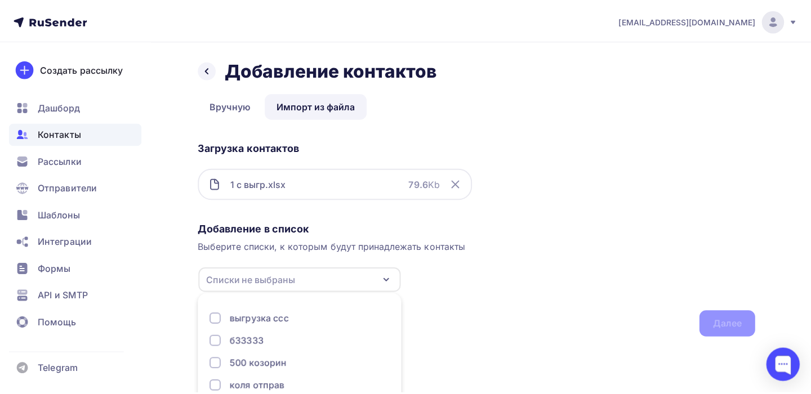
scroll to position [71, 0]
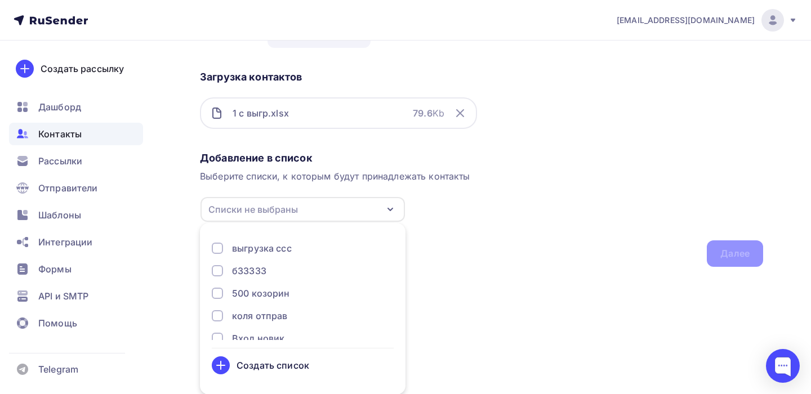
click at [255, 365] on div "Создать список" at bounding box center [272, 366] width 73 height 14
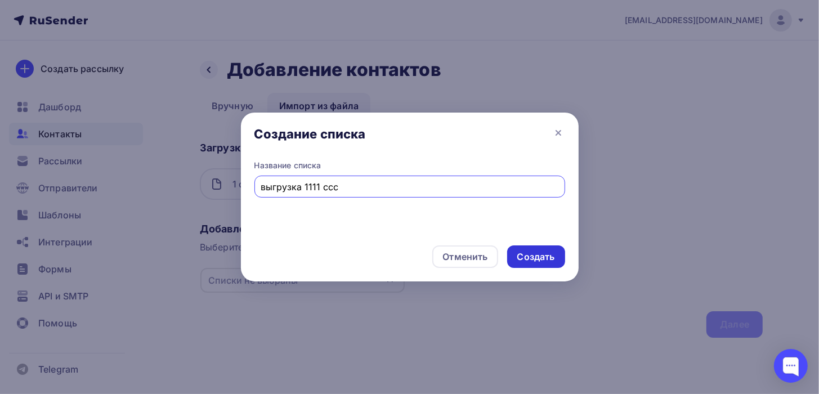
type input "выгрузка 1111 ссс"
click at [539, 251] on div "Создать" at bounding box center [536, 256] width 38 height 13
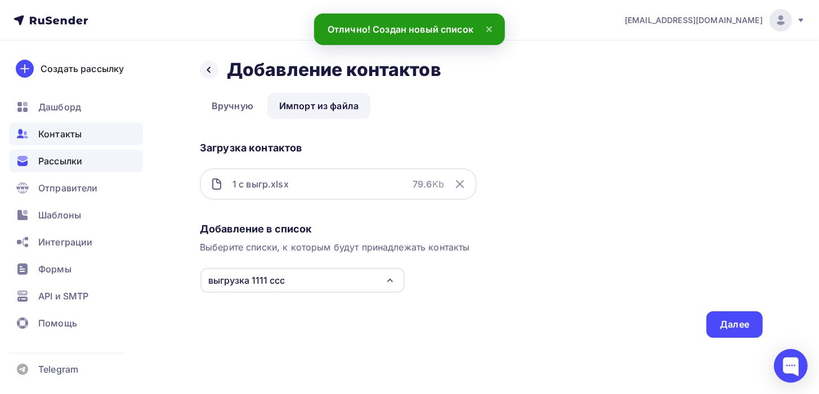
click at [92, 163] on div "Рассылки" at bounding box center [76, 161] width 134 height 23
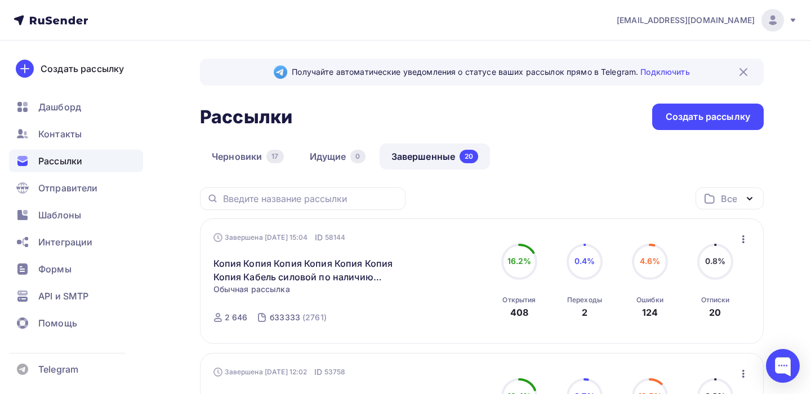
click at [744, 234] on icon "button" at bounding box center [743, 239] width 14 height 14
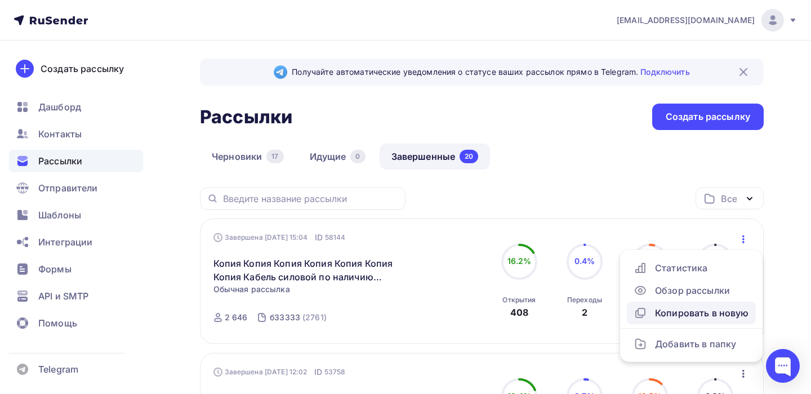
click at [684, 310] on div "Копировать в новую" at bounding box center [690, 313] width 115 height 14
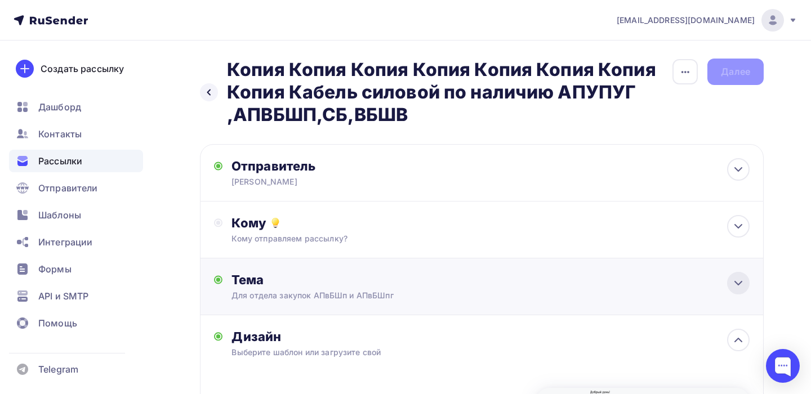
click at [742, 279] on icon at bounding box center [738, 283] width 14 height 14
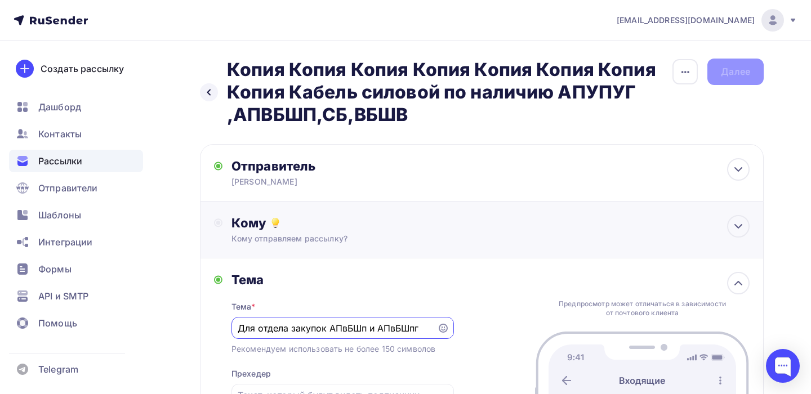
scroll to position [113, 0]
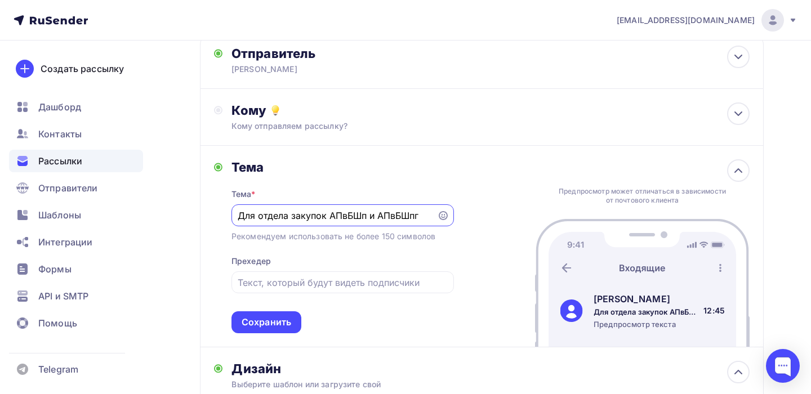
drag, startPoint x: 329, startPoint y: 216, endPoint x: 227, endPoint y: 212, distance: 101.4
click at [227, 212] on div "Тема Тема * Для отдела закупок АПвБШп и АПвБШпг Рекомендуем использовать не бол…" at bounding box center [334, 246] width 240 height 174
click at [366, 213] on input "Ранее сотрудничали АПвБШп и АПвБШпг" at bounding box center [334, 216] width 193 height 14
drag, startPoint x: 378, startPoint y: 214, endPoint x: 329, endPoint y: 222, distance: 49.1
click at [329, 222] on div "Ранее сотрудничали АПвБШп и АПвБШпг" at bounding box center [342, 215] width 222 height 22
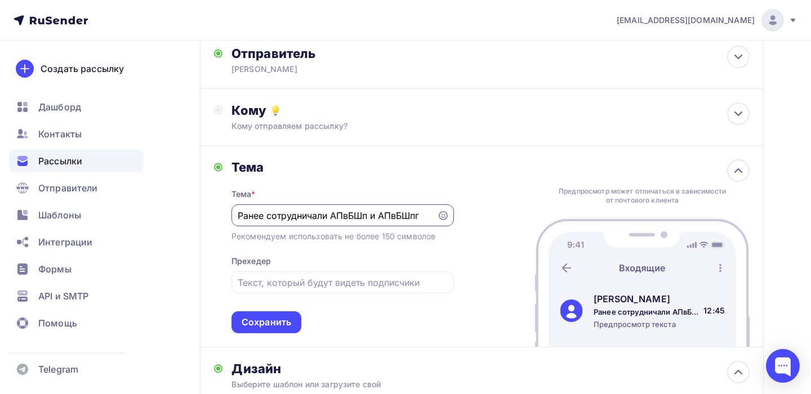
drag, startPoint x: 378, startPoint y: 213, endPoint x: 334, endPoint y: 212, distance: 44.5
click at [334, 212] on input "Ранее сотрудничали АПвБШп и АПвБШпг" at bounding box center [334, 216] width 193 height 14
type input "Ранее сотрудничали АПвБШпг, ВБШВ,АПвПУГ"
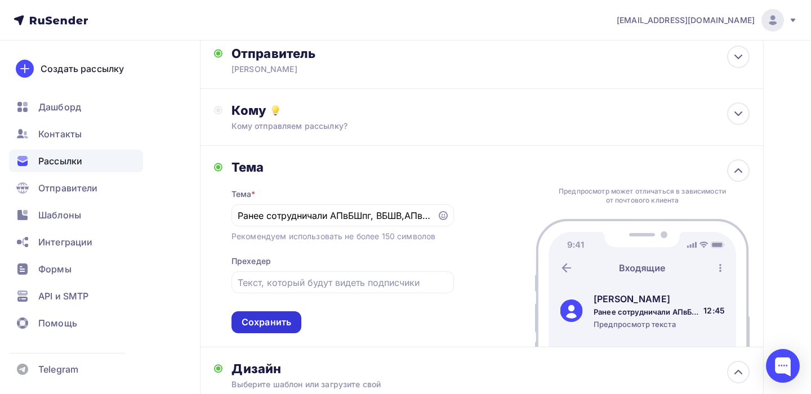
click at [273, 320] on div "Сохранить" at bounding box center [266, 322] width 50 height 13
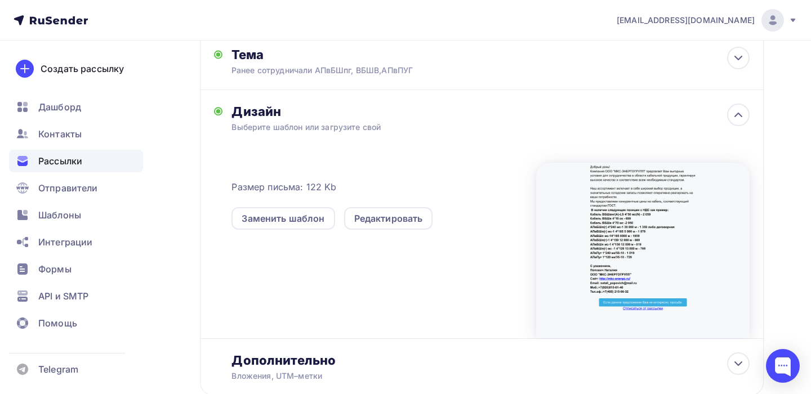
scroll to position [298, 0]
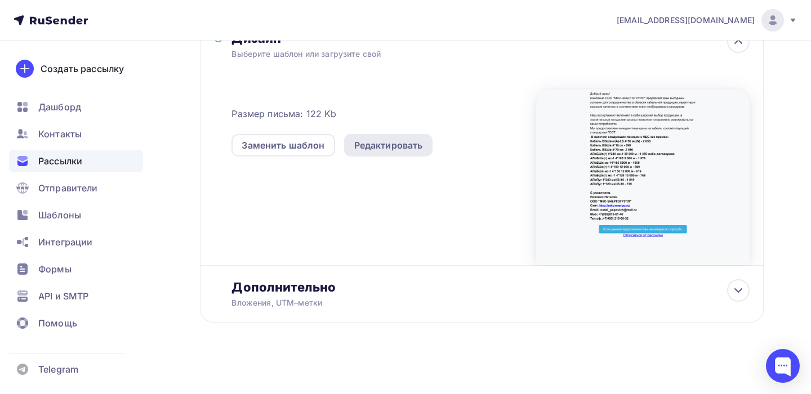
click at [401, 149] on div "Редактировать" at bounding box center [388, 145] width 69 height 14
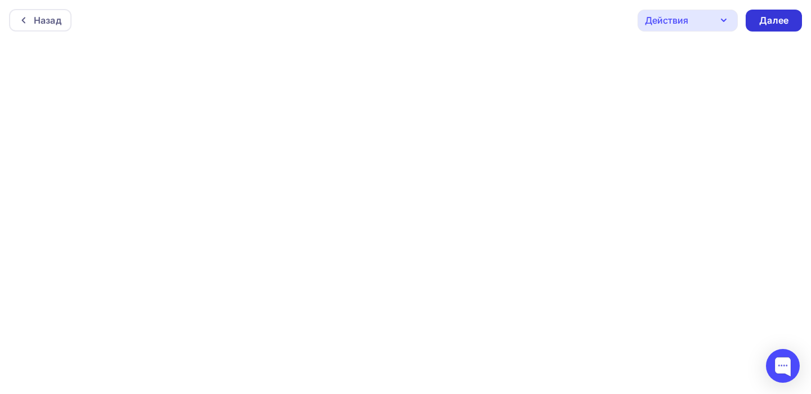
click at [794, 23] on div "Далее" at bounding box center [773, 21] width 56 height 22
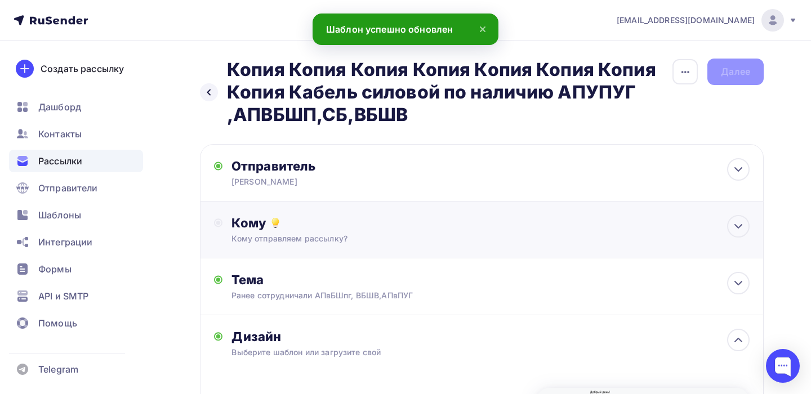
click at [727, 220] on div "Кому" at bounding box center [490, 223] width 518 height 16
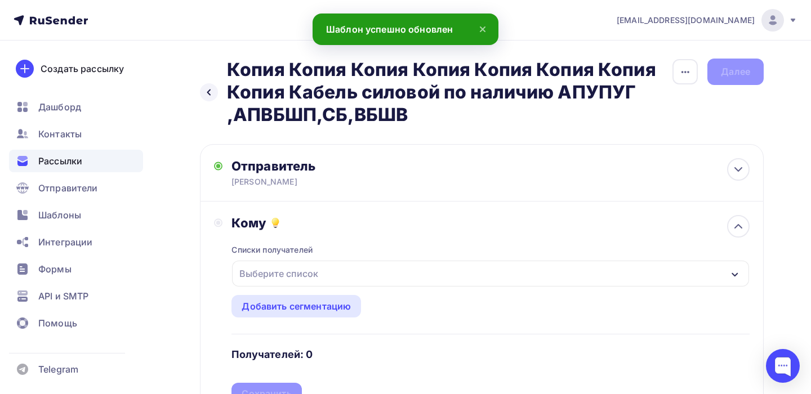
click at [323, 268] on div "Выберите список" at bounding box center [490, 274] width 517 height 26
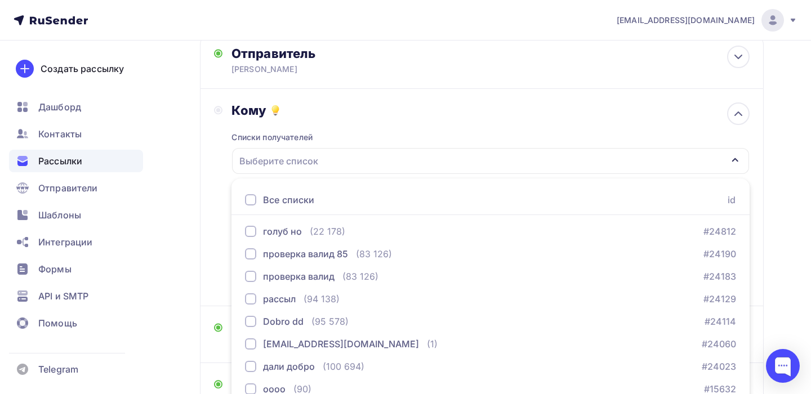
scroll to position [300, 0]
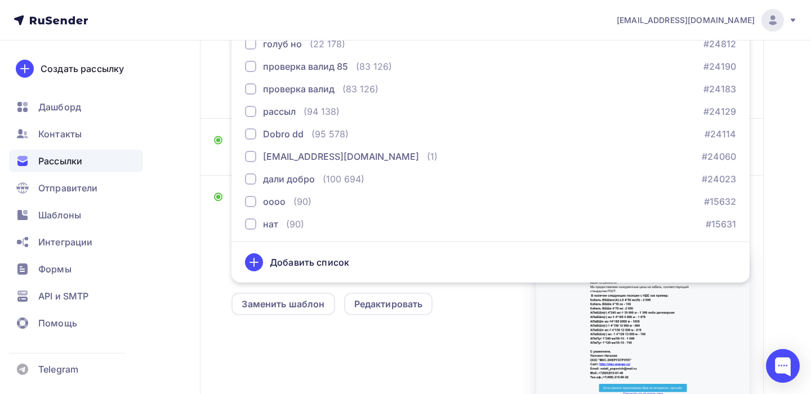
click at [786, 240] on div "Назад Копия Копия Копия Копия Копия Копия Копия Копия Кабель силовой по наличию…" at bounding box center [405, 147] width 811 height 813
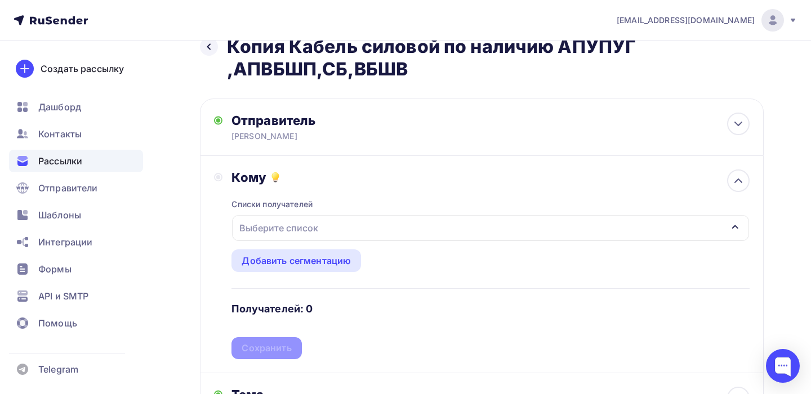
scroll to position [0, 0]
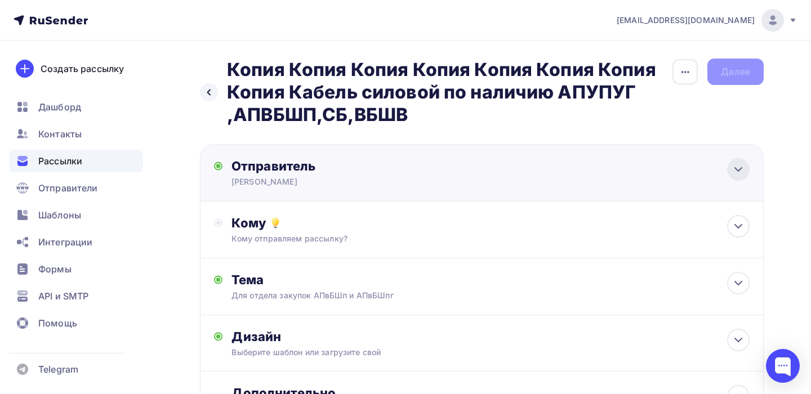
click at [737, 169] on icon at bounding box center [738, 170] width 14 height 14
type input "[PERSON_NAME]"
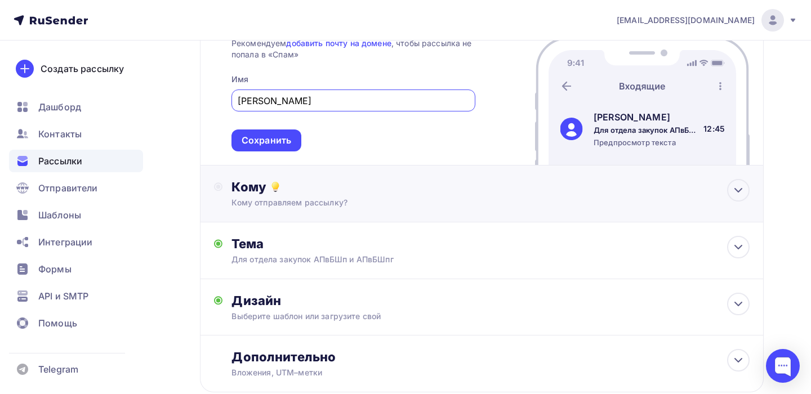
click at [287, 141] on div "Сохранить" at bounding box center [266, 140] width 50 height 13
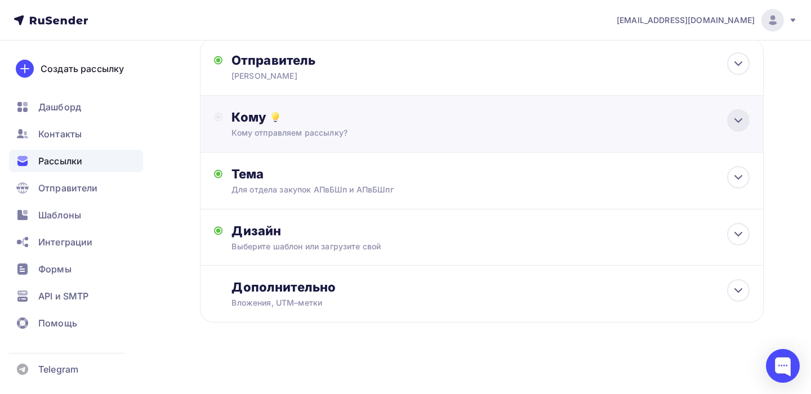
click at [743, 122] on icon at bounding box center [738, 121] width 14 height 14
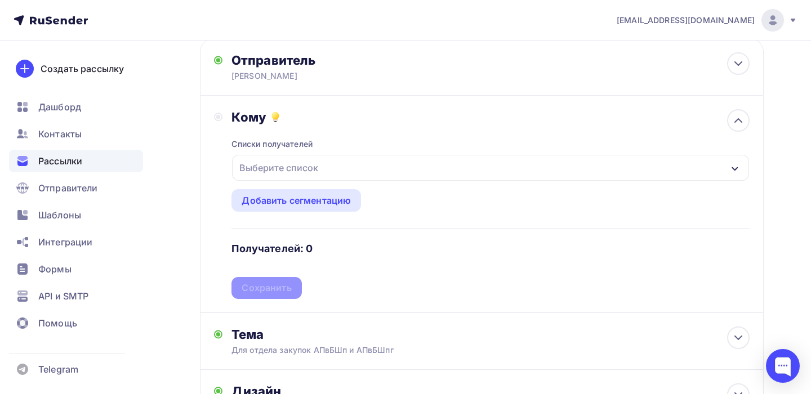
click at [291, 166] on div "Выберите список" at bounding box center [279, 168] width 88 height 20
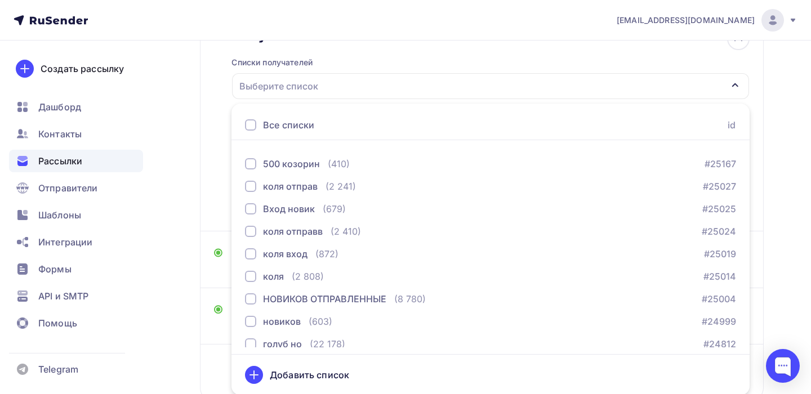
scroll to position [0, 0]
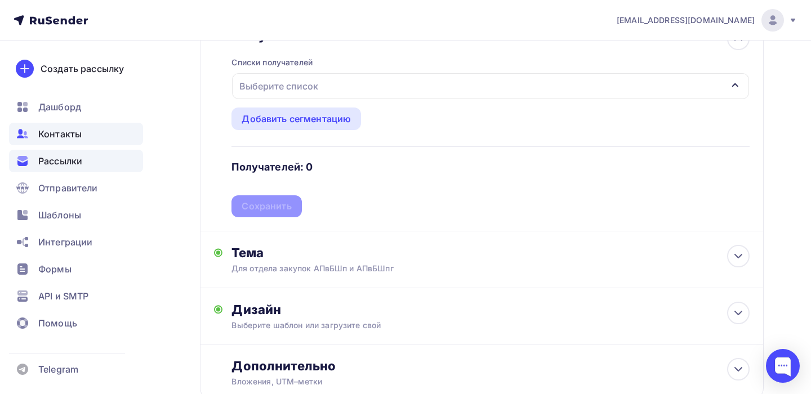
click at [81, 136] on div "Контакты" at bounding box center [76, 134] width 134 height 23
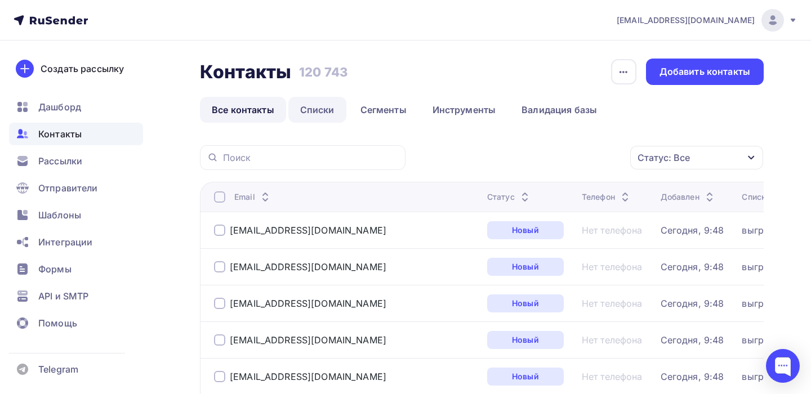
click at [310, 112] on link "Списки" at bounding box center [317, 110] width 58 height 26
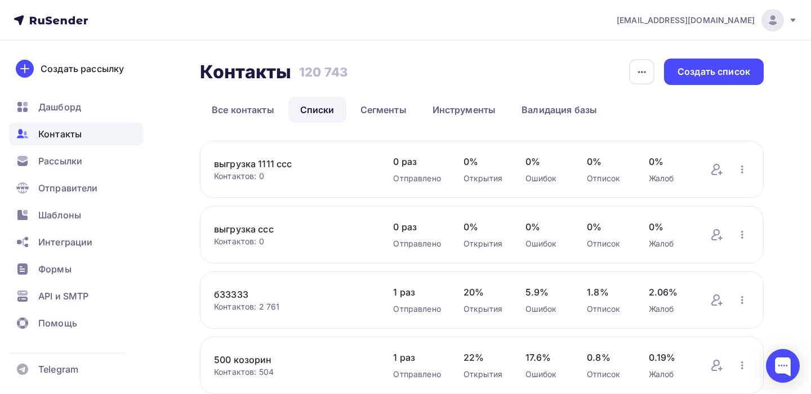
click at [250, 167] on link "выгрузка 1111 ссс" at bounding box center [292, 164] width 156 height 14
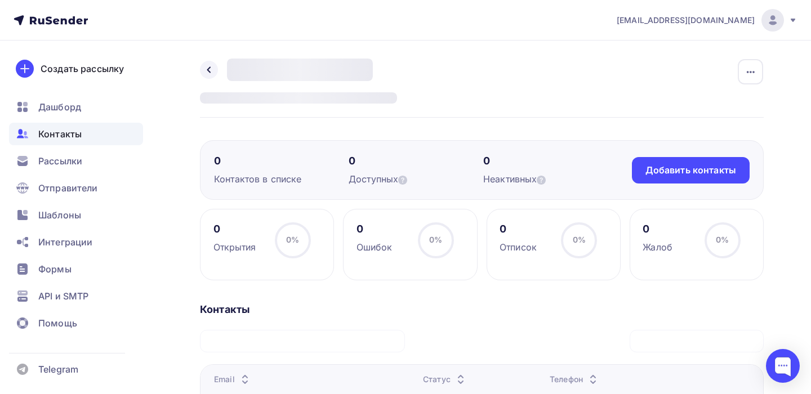
scroll to position [225, 0]
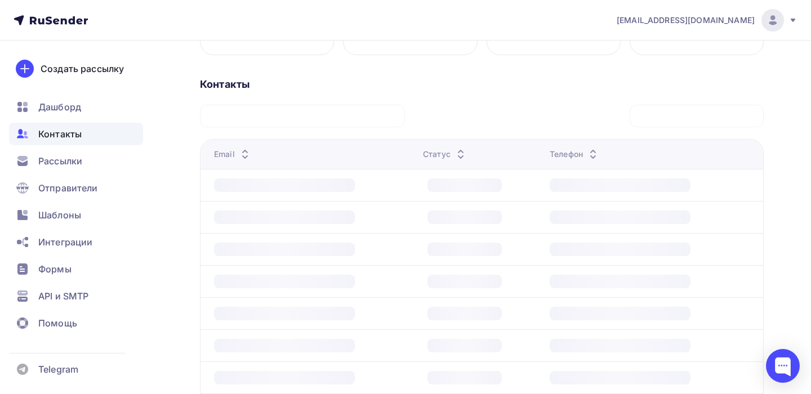
click at [75, 133] on span "Контакты" at bounding box center [59, 134] width 43 height 14
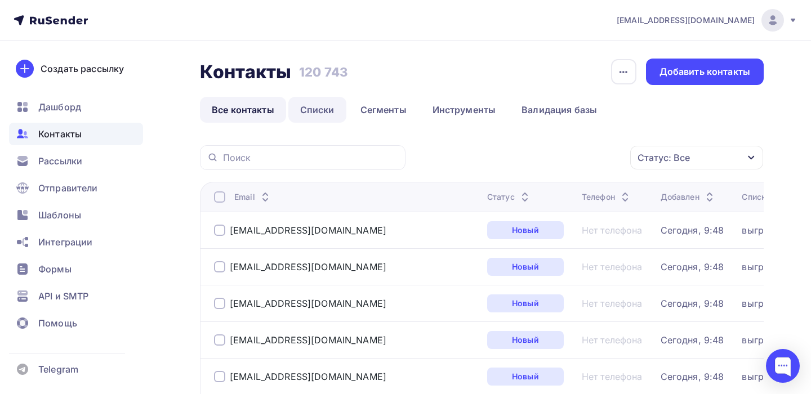
click at [315, 110] on link "Списки" at bounding box center [317, 110] width 58 height 26
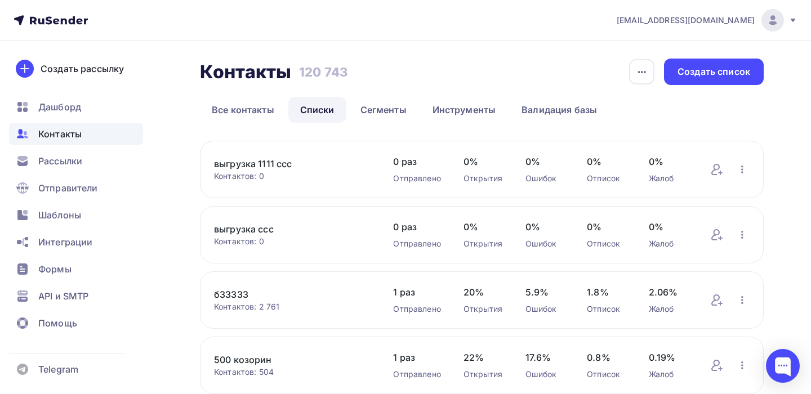
click at [264, 160] on link "выгрузка 1111 ссс" at bounding box center [292, 164] width 156 height 14
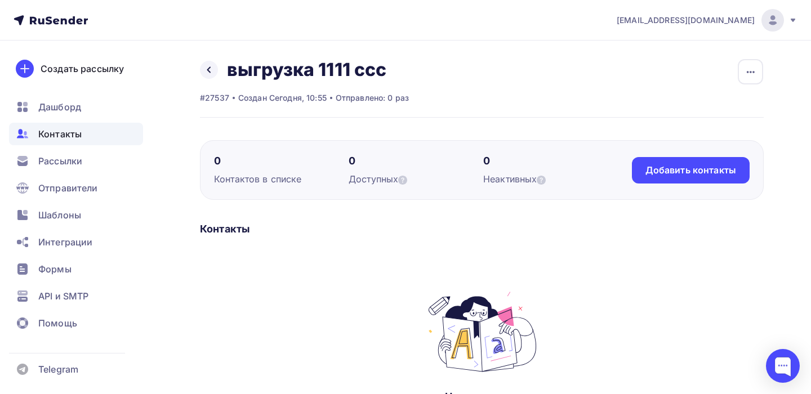
scroll to position [170, 0]
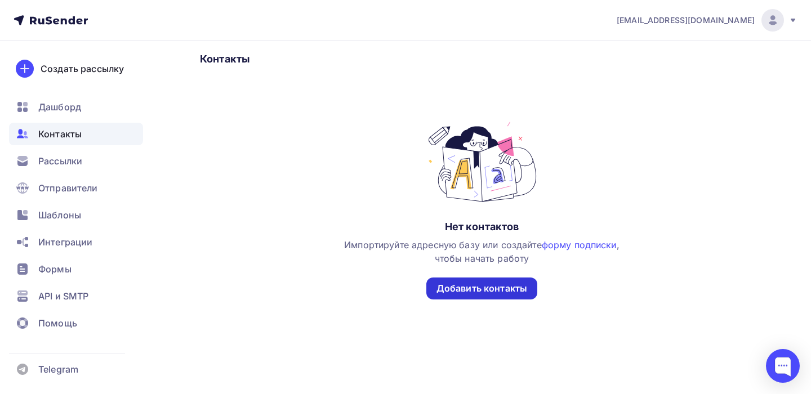
click at [481, 291] on div "Добавить контакты" at bounding box center [481, 288] width 91 height 13
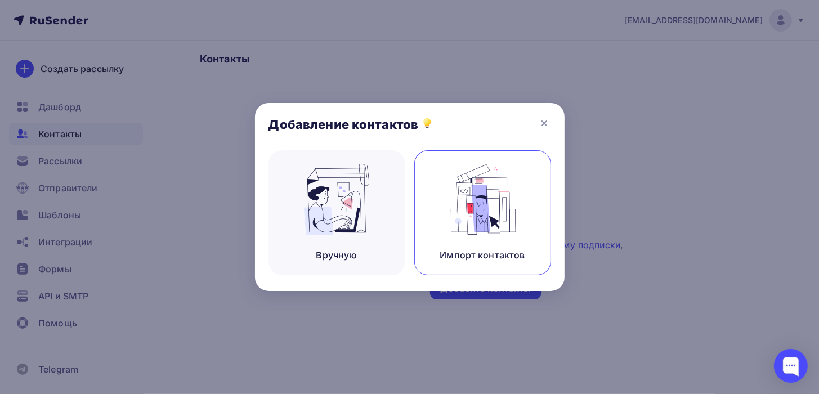
click at [466, 243] on div "Импорт контактов" at bounding box center [482, 212] width 137 height 125
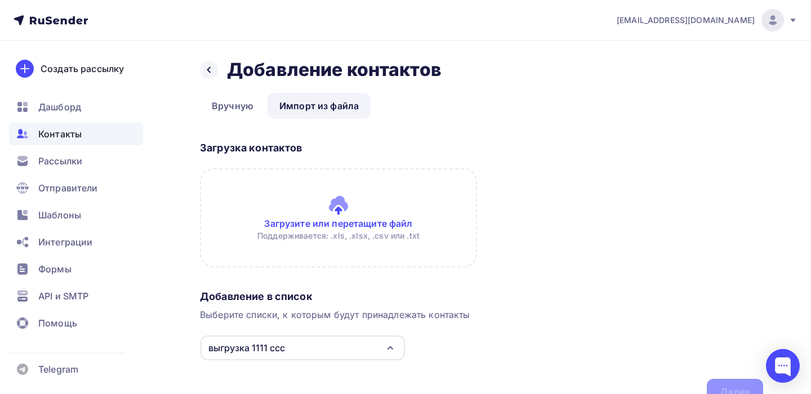
click at [342, 225] on input "file" at bounding box center [338, 217] width 277 height 99
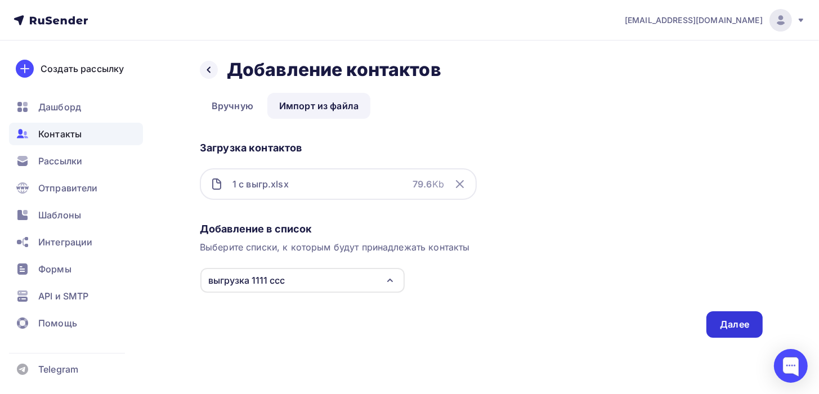
click at [753, 320] on div "Далее" at bounding box center [734, 324] width 56 height 26
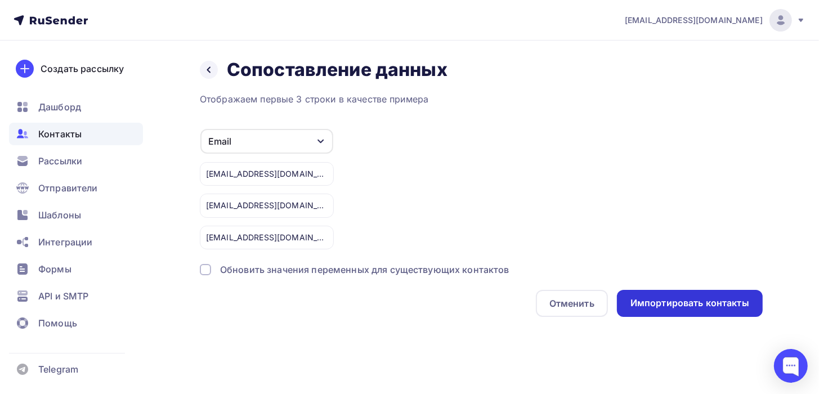
click at [711, 306] on div "Импортировать контакты" at bounding box center [689, 303] width 119 height 13
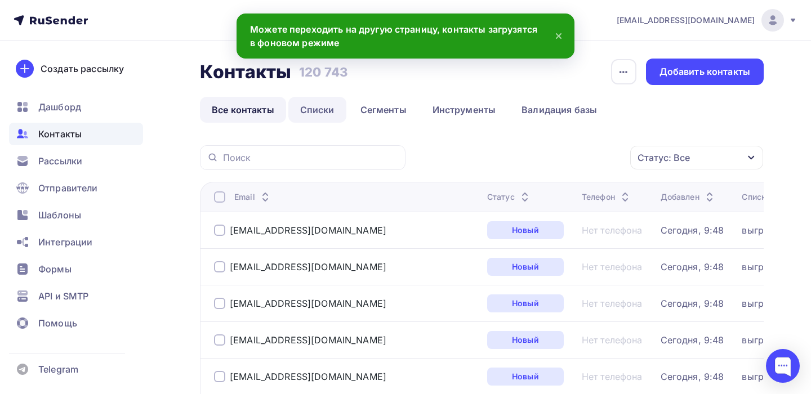
click at [308, 110] on link "Списки" at bounding box center [317, 110] width 58 height 26
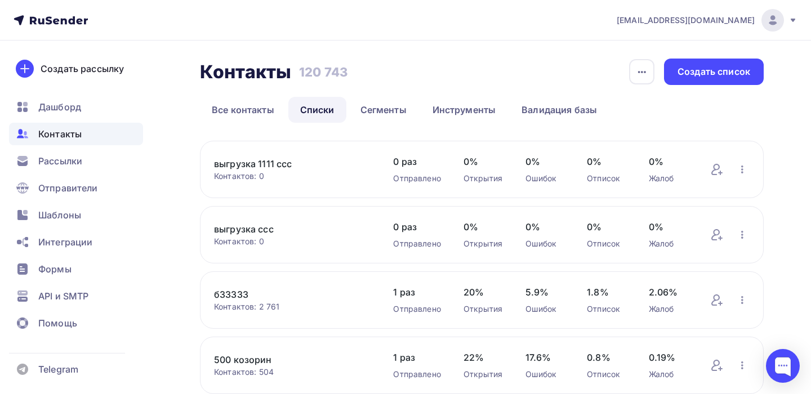
click at [257, 167] on link "выгрузка 1111 ссс" at bounding box center [292, 164] width 156 height 14
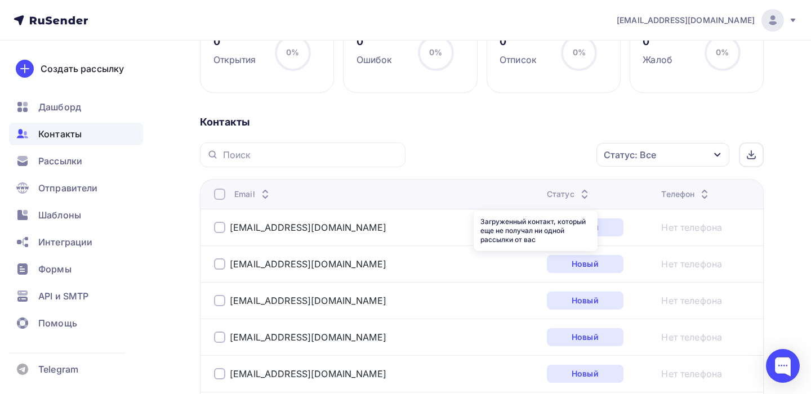
scroll to position [375, 0]
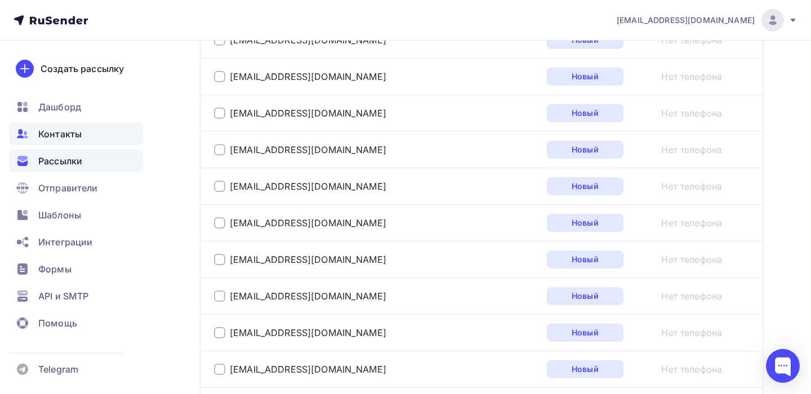
click at [87, 163] on div "Рассылки" at bounding box center [76, 161] width 134 height 23
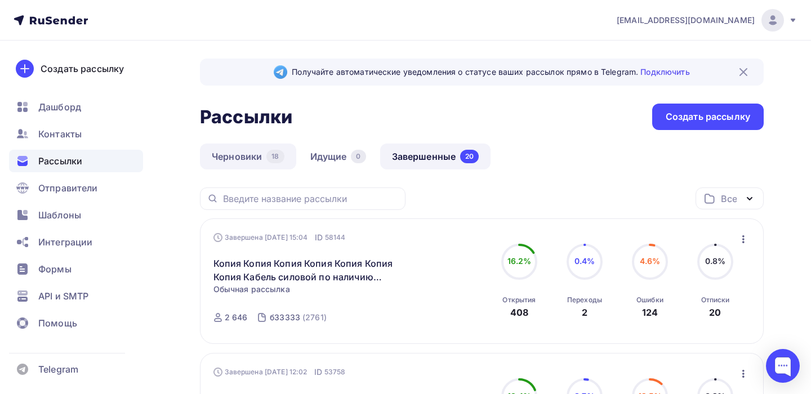
click at [253, 156] on link "Черновики 18" at bounding box center [248, 157] width 96 height 26
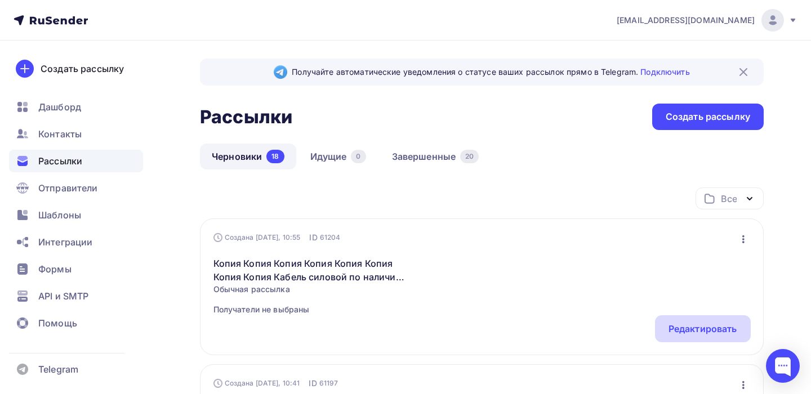
click at [691, 325] on div "Редактировать" at bounding box center [702, 329] width 69 height 14
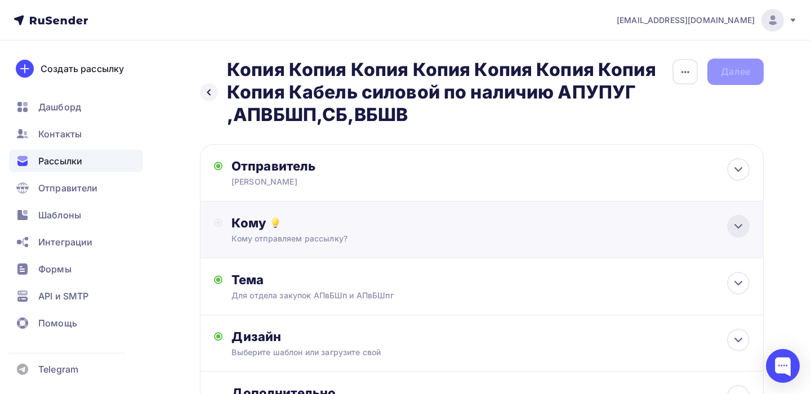
click at [740, 225] on icon at bounding box center [738, 227] width 14 height 14
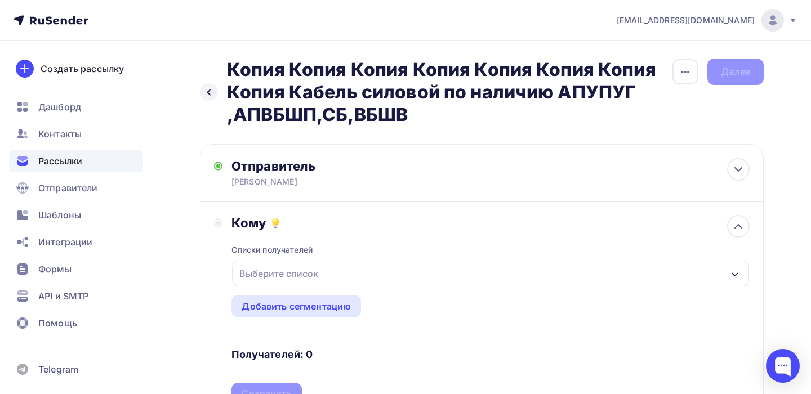
click at [303, 268] on div "Выберите список" at bounding box center [279, 273] width 88 height 20
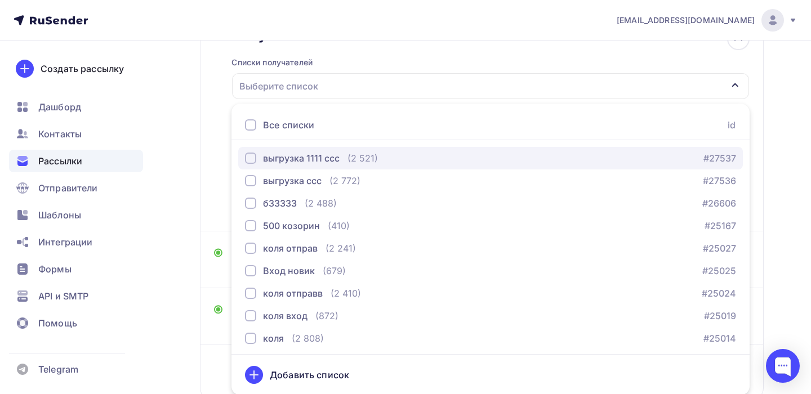
click at [249, 158] on div "button" at bounding box center [250, 158] width 11 height 11
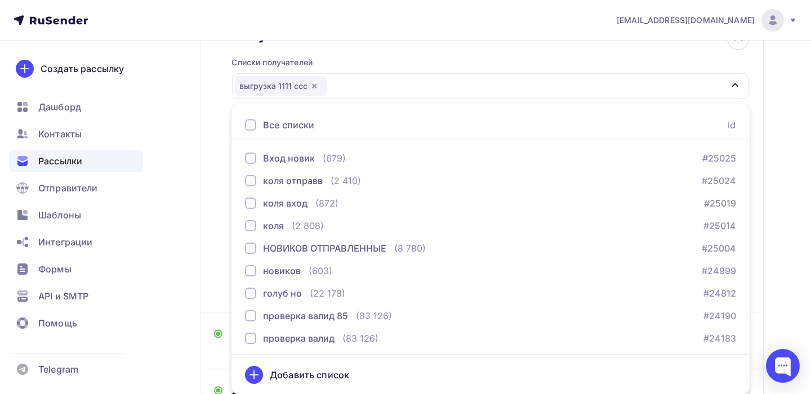
scroll to position [225, 0]
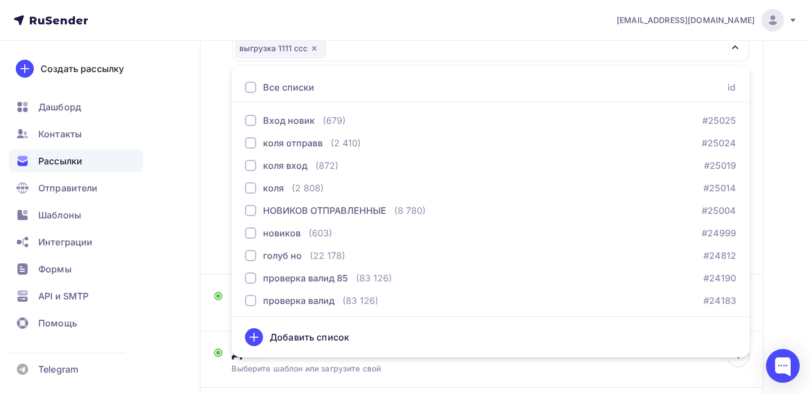
click at [787, 246] on div "Назад Копия Копия Копия Копия Копия Копия Копия Копия Кабель силовой по наличию…" at bounding box center [405, 166] width 811 height 702
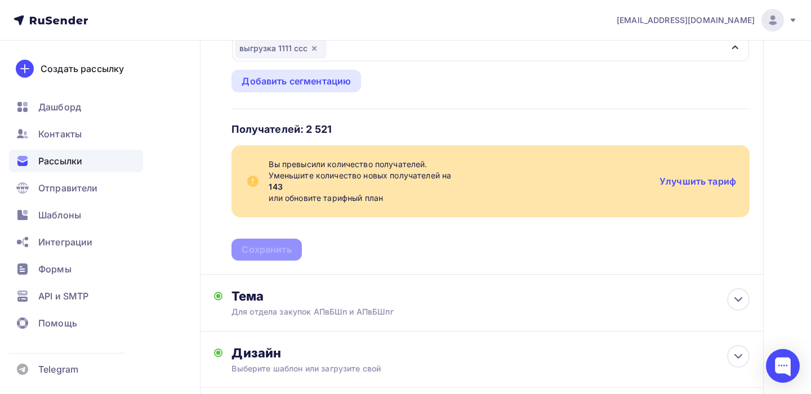
scroll to position [113, 0]
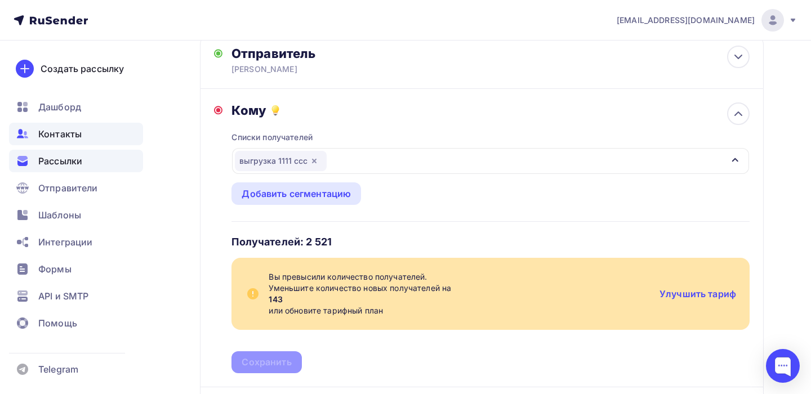
click at [78, 140] on span "Контакты" at bounding box center [59, 134] width 43 height 14
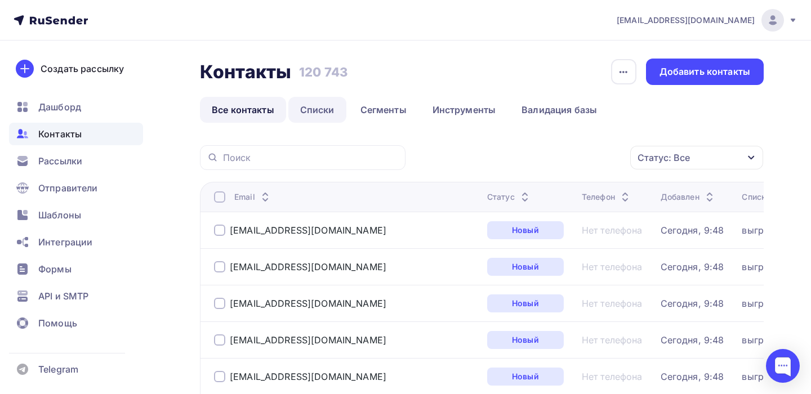
click at [320, 110] on link "Списки" at bounding box center [317, 110] width 58 height 26
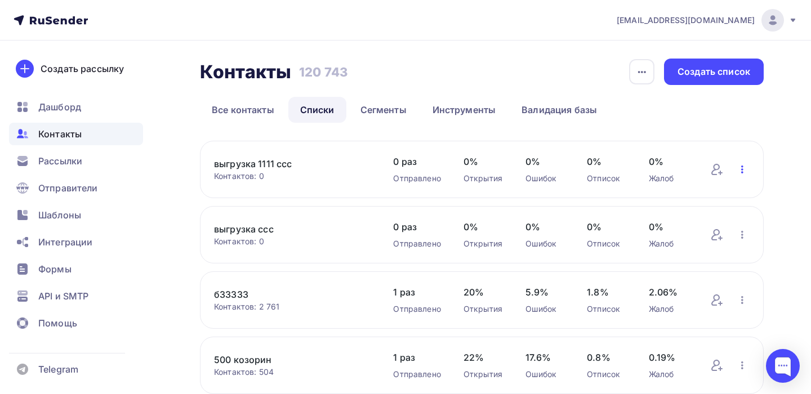
click at [738, 169] on icon "button" at bounding box center [742, 170] width 14 height 14
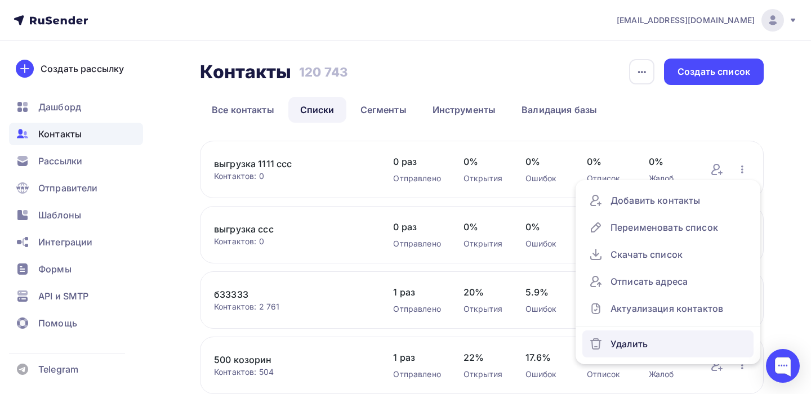
click at [625, 349] on div "Удалить" at bounding box center [668, 344] width 158 height 18
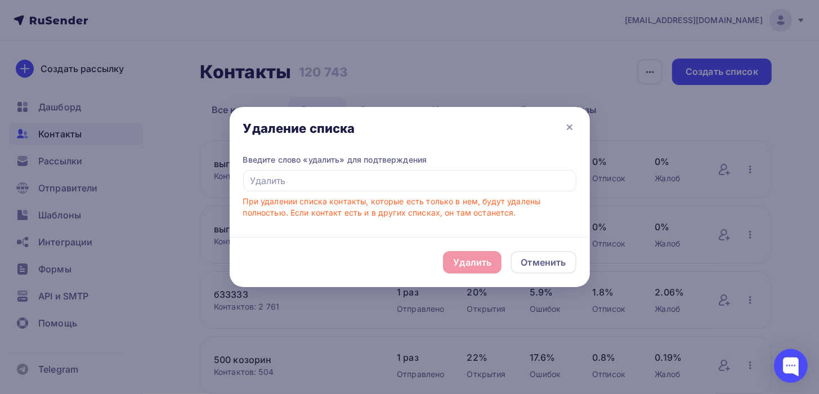
click at [453, 268] on div "Удалить Отменить" at bounding box center [410, 262] width 360 height 50
click at [291, 183] on input "text" at bounding box center [409, 180] width 333 height 21
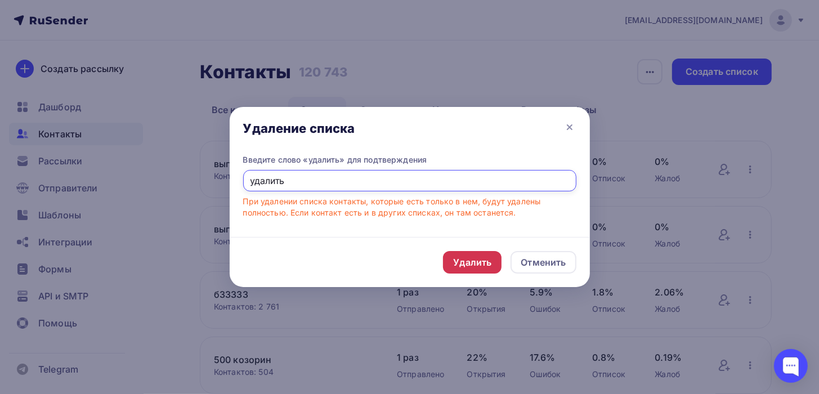
type input "удалить"
click at [466, 265] on div "Удалить" at bounding box center [472, 263] width 38 height 14
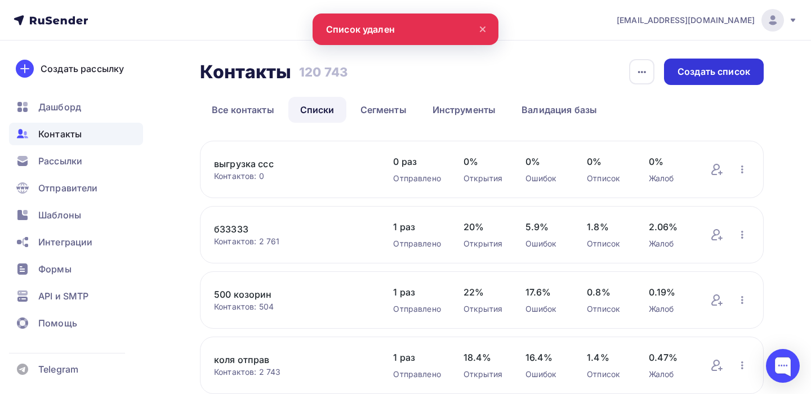
click at [698, 77] on div "Создать список" at bounding box center [713, 71] width 73 height 13
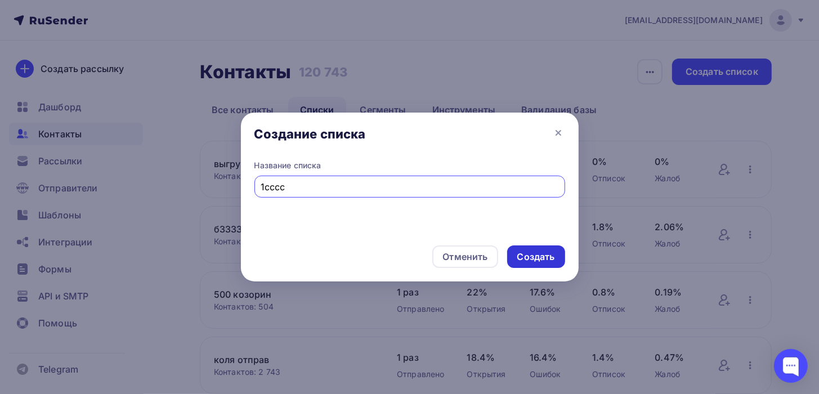
type input "1сссс"
click at [553, 257] on div "Создать" at bounding box center [536, 256] width 38 height 13
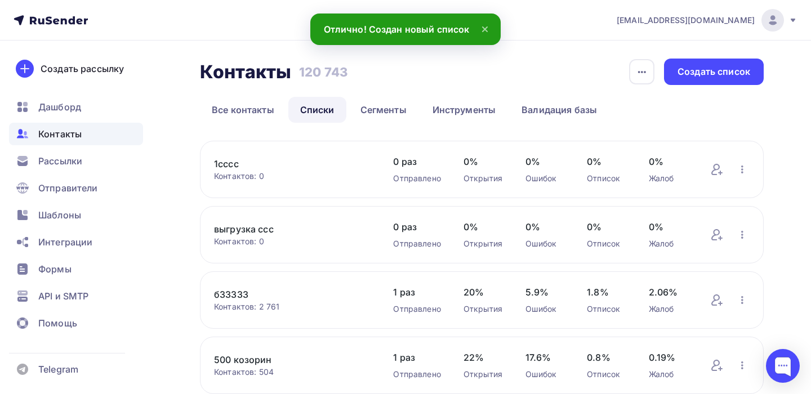
click at [234, 164] on link "1сссс" at bounding box center [292, 164] width 156 height 14
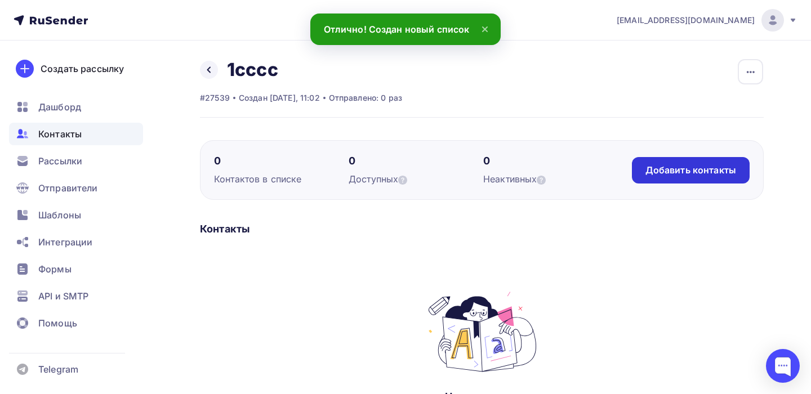
click at [682, 176] on div "Добавить контакты" at bounding box center [691, 170] width 118 height 26
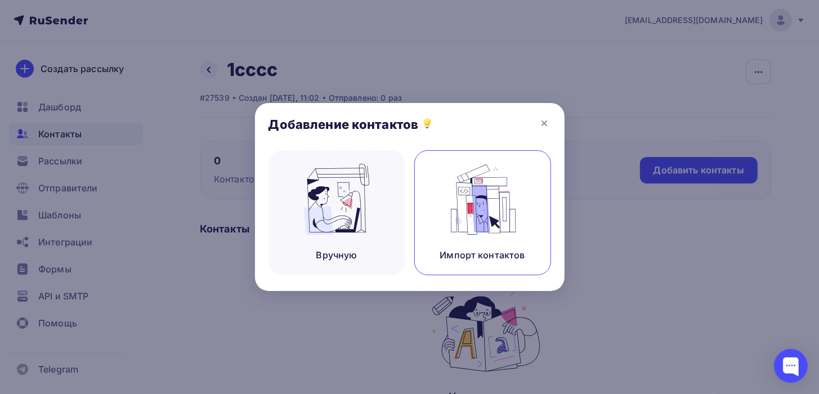
click at [455, 202] on img at bounding box center [482, 199] width 75 height 71
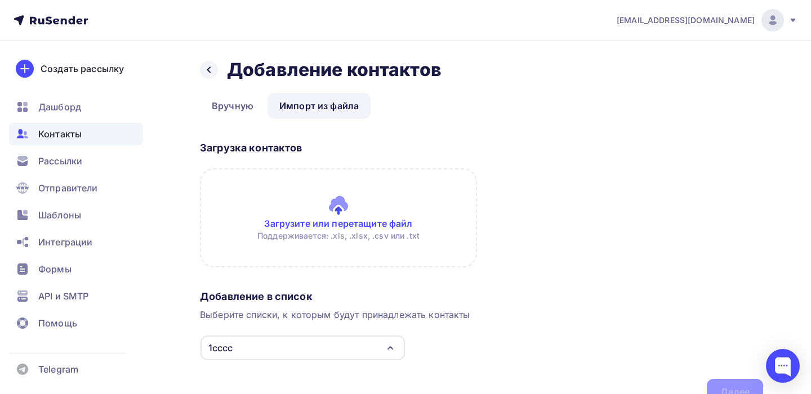
click at [357, 219] on input "file" at bounding box center [338, 217] width 277 height 99
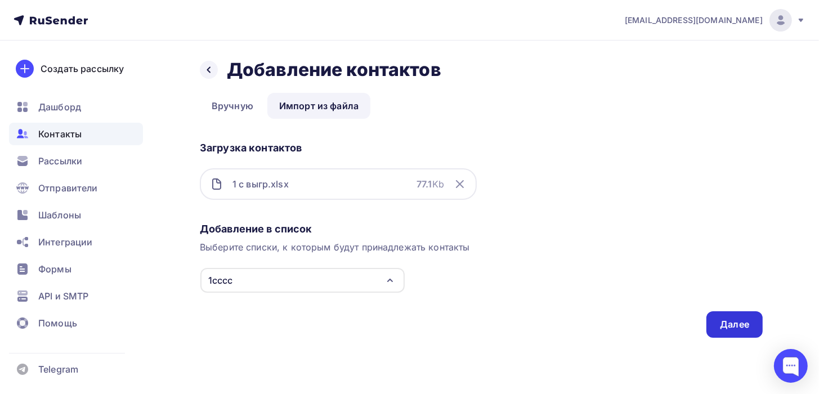
click at [728, 319] on div "Далее" at bounding box center [734, 324] width 29 height 13
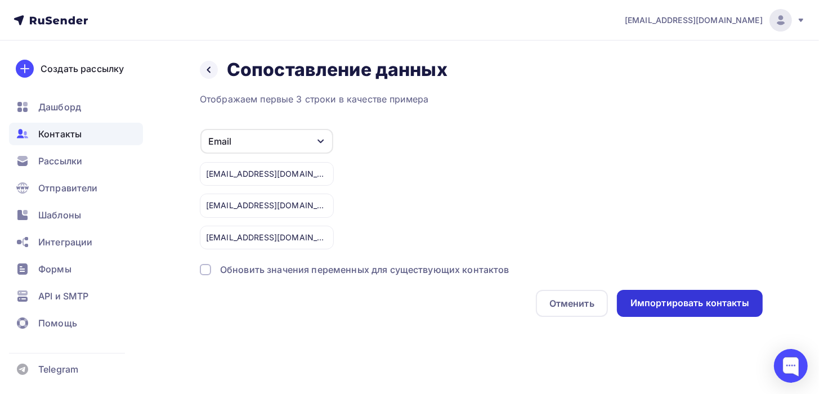
click at [715, 307] on div "Импортировать контакты" at bounding box center [689, 303] width 119 height 13
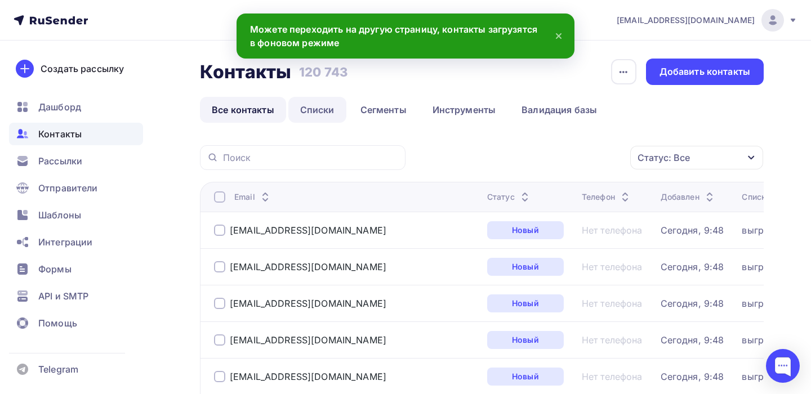
click at [313, 108] on link "Списки" at bounding box center [317, 110] width 58 height 26
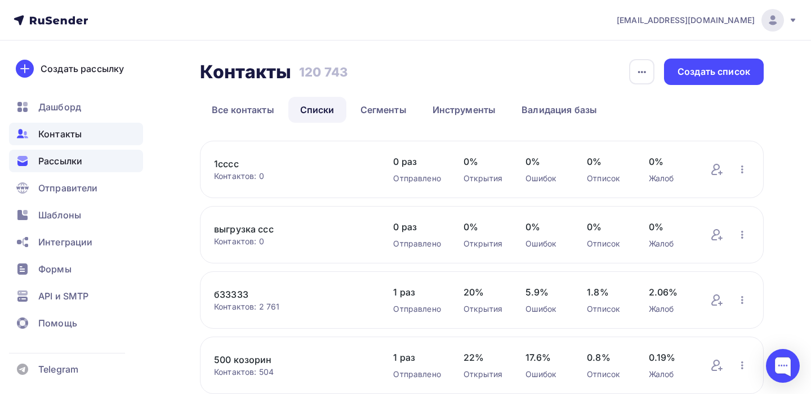
click at [70, 162] on span "Рассылки" at bounding box center [60, 161] width 44 height 14
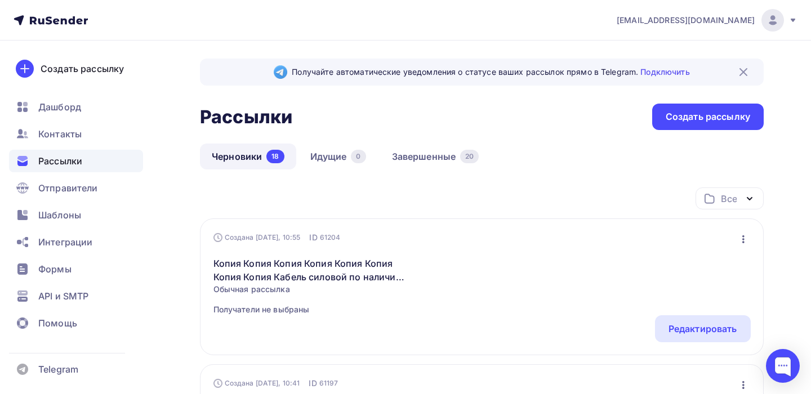
click at [226, 154] on link "Черновики 18" at bounding box center [248, 157] width 96 height 26
click at [723, 323] on div "Редактировать" at bounding box center [702, 329] width 69 height 14
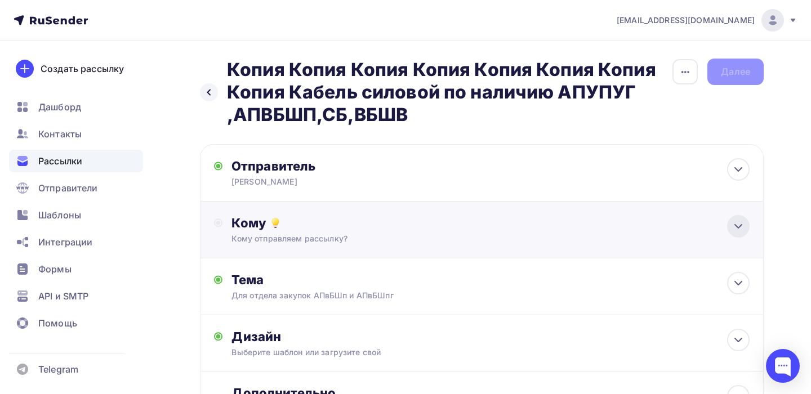
click at [737, 227] on icon at bounding box center [738, 226] width 7 height 3
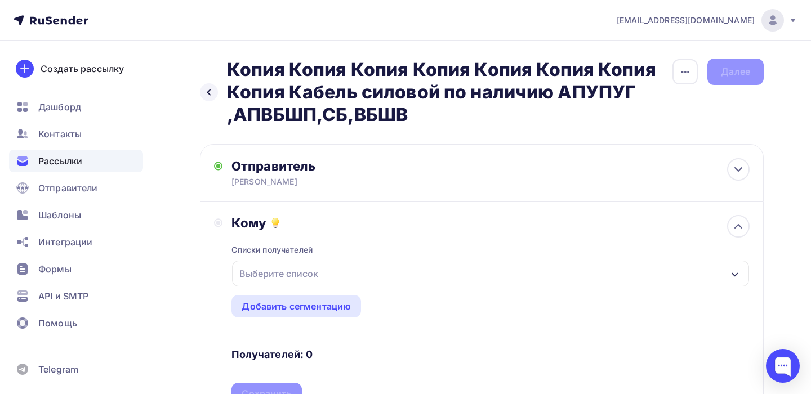
click at [315, 276] on div "Выберите список" at bounding box center [279, 273] width 88 height 20
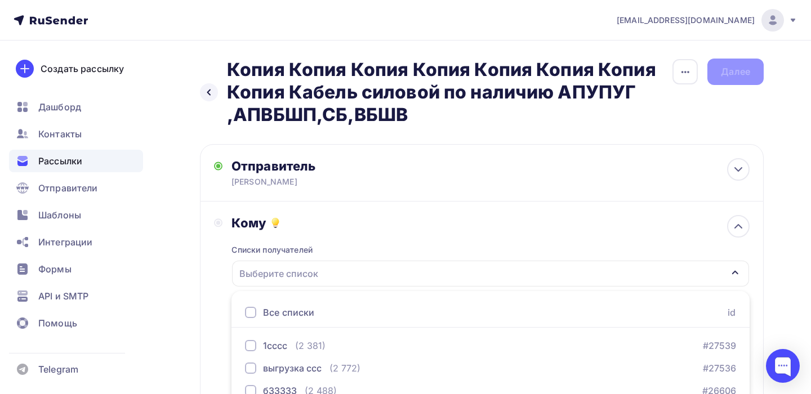
scroll to position [187, 0]
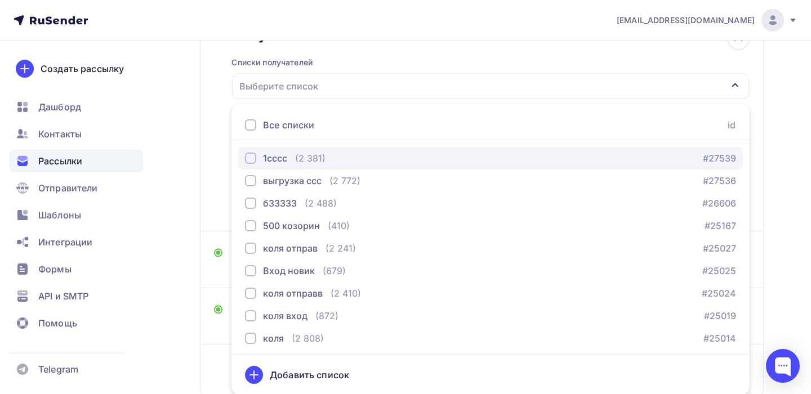
click at [292, 155] on div "1сссс (2 381)" at bounding box center [285, 158] width 80 height 14
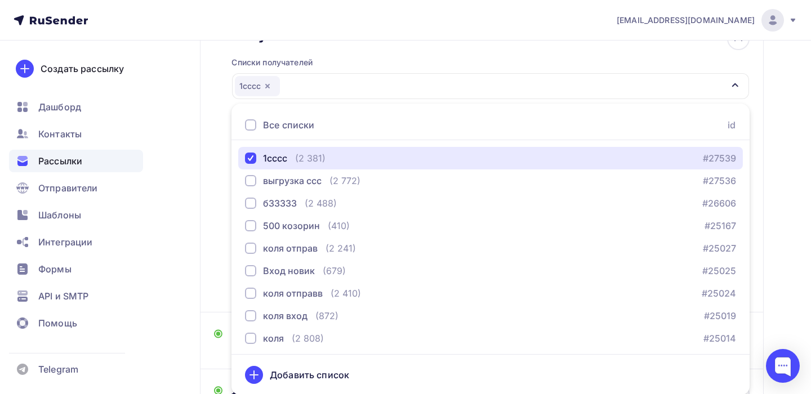
scroll to position [150, 0]
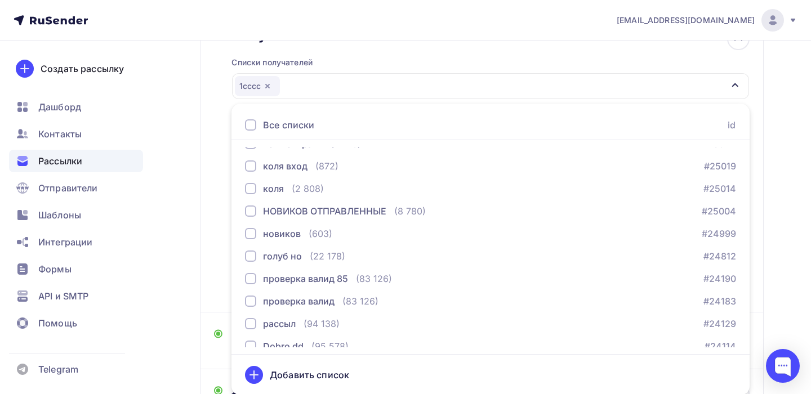
click at [785, 252] on div "Назад Копия Копия Копия Копия Копия Копия Копия Копия Кабель силовой по наличию…" at bounding box center [405, 204] width 811 height 702
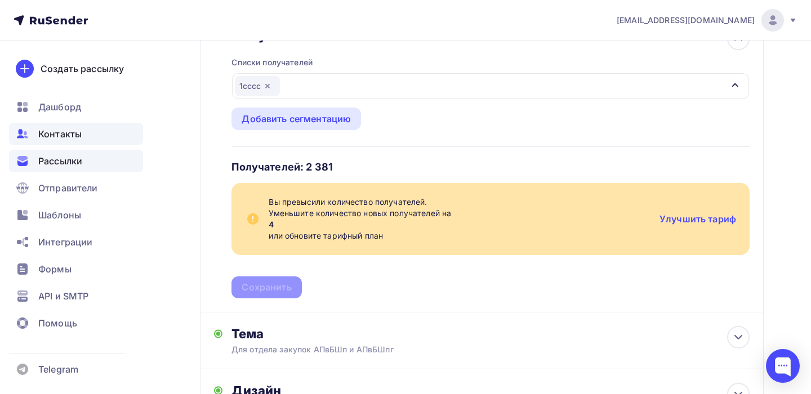
click at [94, 134] on div "Контакты" at bounding box center [76, 134] width 134 height 23
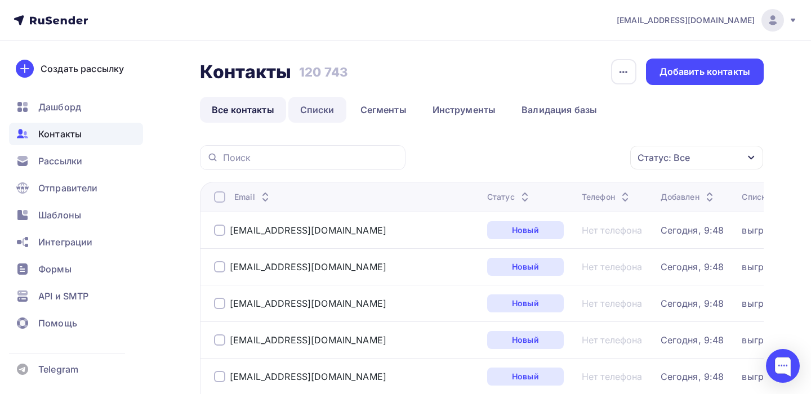
click at [330, 113] on link "Списки" at bounding box center [317, 110] width 58 height 26
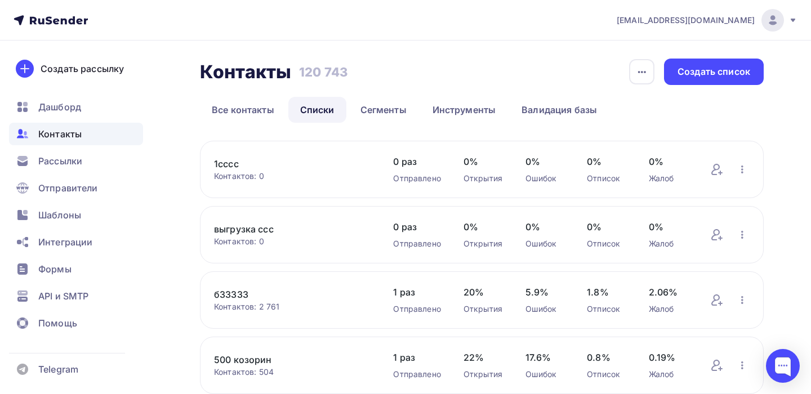
click at [226, 168] on link "1сссс" at bounding box center [292, 164] width 156 height 14
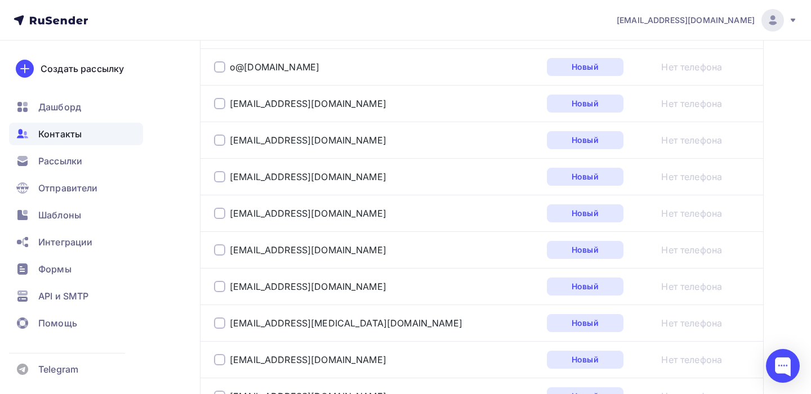
scroll to position [788, 0]
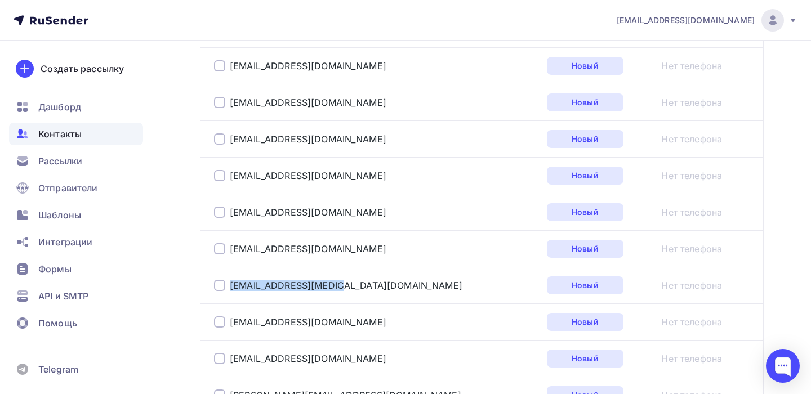
drag, startPoint x: 337, startPoint y: 285, endPoint x: 225, endPoint y: 289, distance: 112.1
click at [225, 289] on div "[EMAIL_ADDRESS][MEDICAL_DATA][DOMAIN_NAME]" at bounding box center [354, 285] width 281 height 18
copy div "[EMAIL_ADDRESS][MEDICAL_DATA][DOMAIN_NAME]"
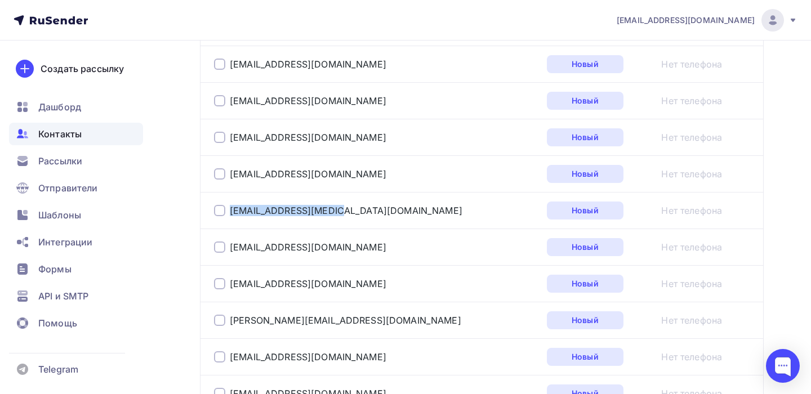
scroll to position [1013, 0]
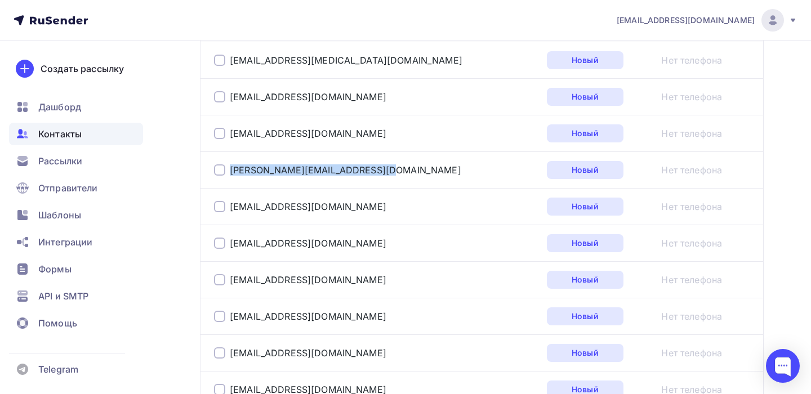
drag, startPoint x: 311, startPoint y: 174, endPoint x: 229, endPoint y: 173, distance: 82.2
click at [229, 173] on div "[PERSON_NAME][EMAIL_ADDRESS][DOMAIN_NAME]" at bounding box center [354, 170] width 281 height 18
copy link "[PERSON_NAME][EMAIL_ADDRESS][DOMAIN_NAME]"
drag, startPoint x: 271, startPoint y: 208, endPoint x: 216, endPoint y: 216, distance: 56.2
click at [216, 216] on td "[EMAIL_ADDRESS][DOMAIN_NAME]" at bounding box center [371, 206] width 342 height 37
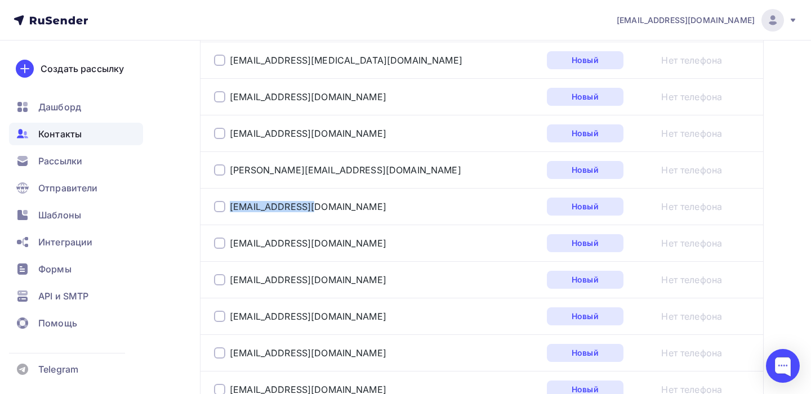
copy div "[EMAIL_ADDRESS][DOMAIN_NAME]"
click at [224, 201] on div at bounding box center [219, 206] width 11 height 11
click at [222, 164] on div at bounding box center [219, 169] width 11 height 11
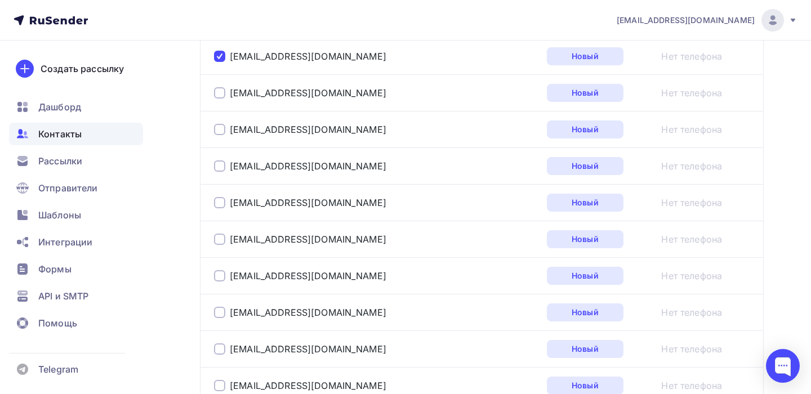
scroll to position [1238, 0]
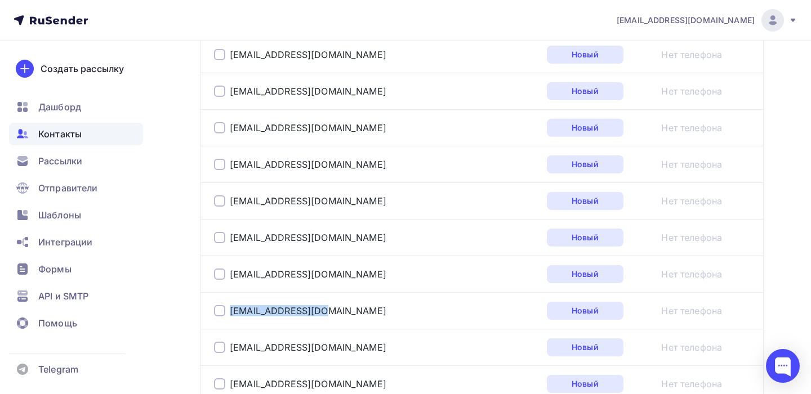
drag, startPoint x: 331, startPoint y: 306, endPoint x: 228, endPoint y: 299, distance: 103.2
click at [228, 302] on div "[EMAIL_ADDRESS][DOMAIN_NAME]" at bounding box center [354, 311] width 281 height 18
copy link "[EMAIL_ADDRESS][DOMAIN_NAME]"
click at [223, 310] on div at bounding box center [219, 310] width 11 height 11
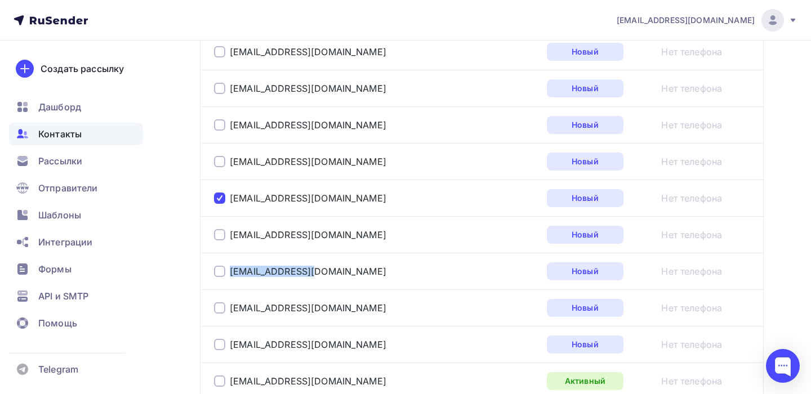
drag, startPoint x: 327, startPoint y: 265, endPoint x: 221, endPoint y: 258, distance: 106.6
click at [221, 262] on div "[EMAIL_ADDRESS][DOMAIN_NAME]" at bounding box center [354, 271] width 281 height 18
copy div "[EMAIL_ADDRESS][DOMAIN_NAME]"
click at [217, 266] on div at bounding box center [219, 271] width 11 height 11
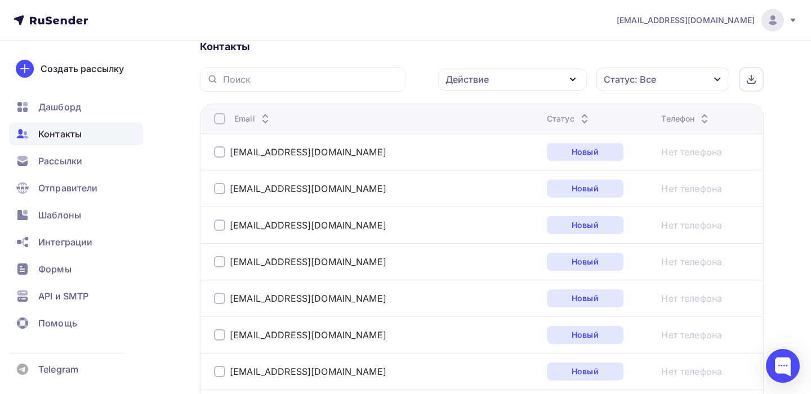
scroll to position [187, 0]
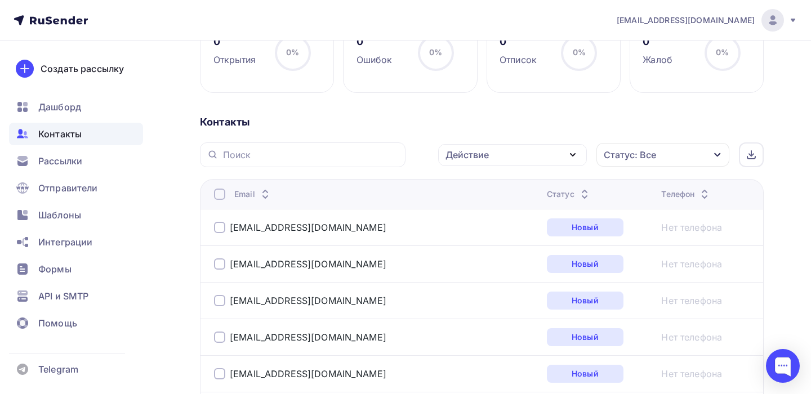
click at [539, 154] on div "Действие" at bounding box center [512, 155] width 149 height 22
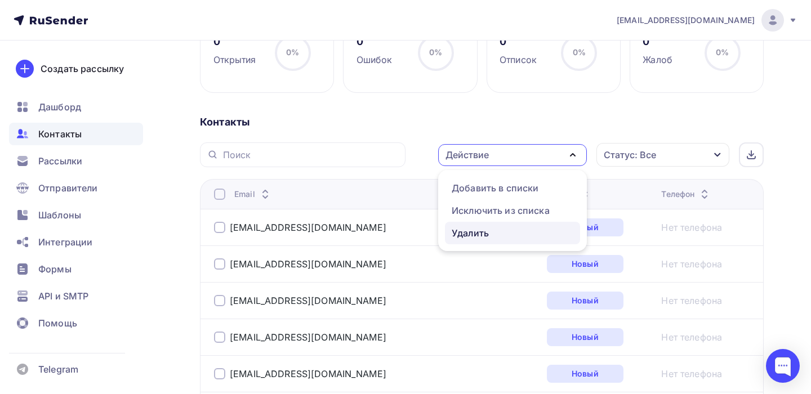
click at [477, 232] on div "Удалить" at bounding box center [469, 233] width 37 height 14
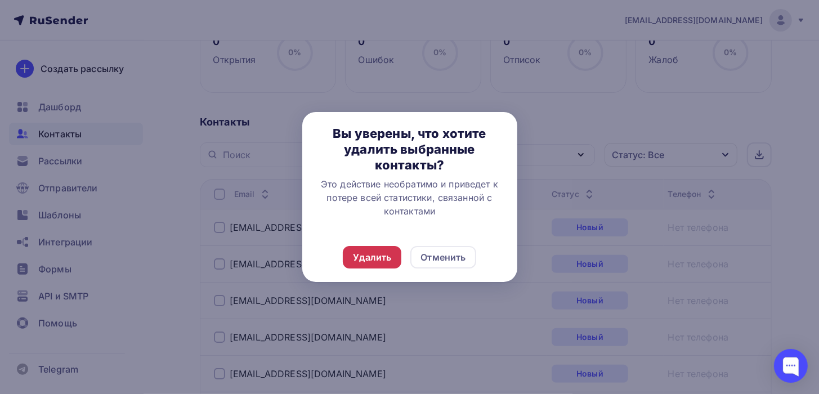
click at [391, 257] on div "Удалить" at bounding box center [372, 257] width 38 height 14
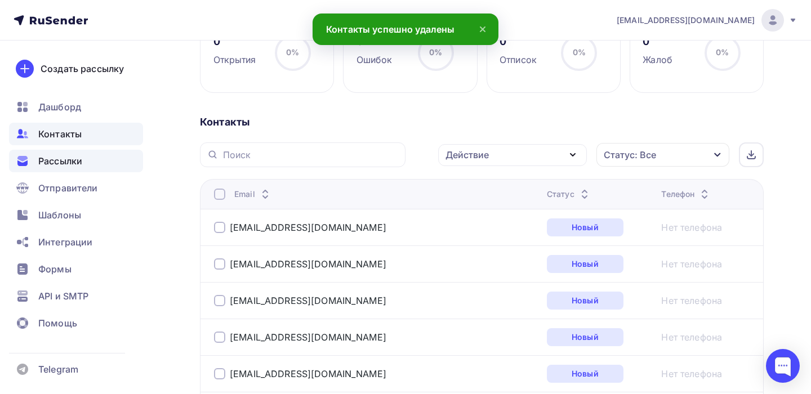
click at [56, 162] on span "Рассылки" at bounding box center [60, 161] width 44 height 14
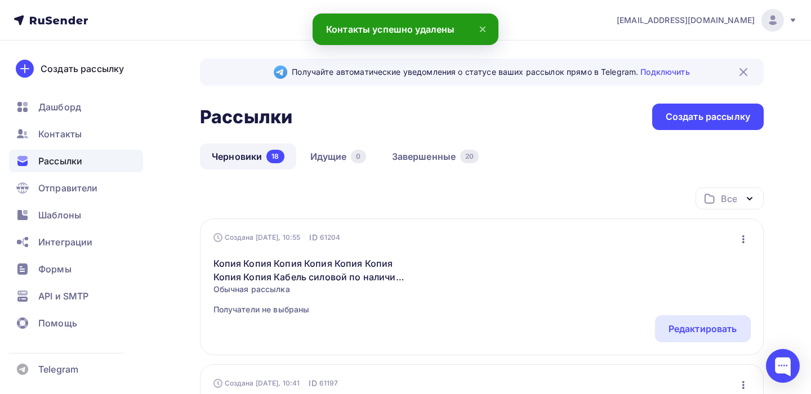
click at [248, 160] on link "Черновики 18" at bounding box center [248, 157] width 96 height 26
click at [719, 326] on div "Редактировать" at bounding box center [702, 329] width 69 height 14
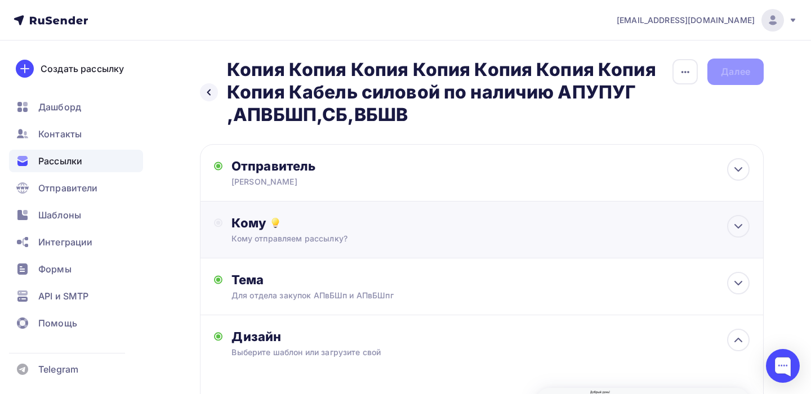
click at [389, 220] on div "Кому" at bounding box center [490, 223] width 518 height 16
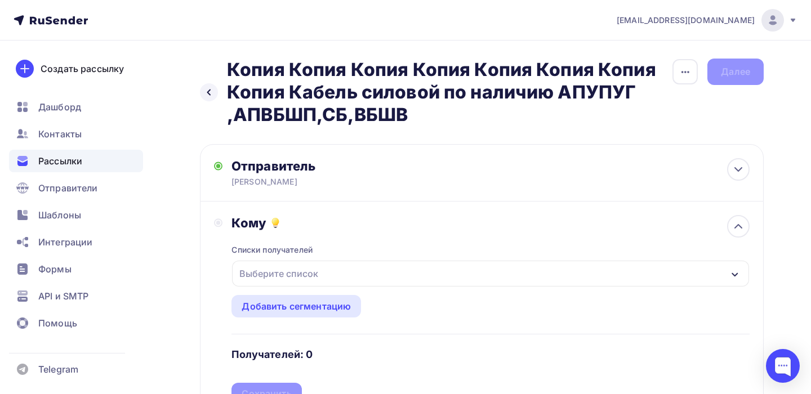
click at [288, 275] on div "Выберите список" at bounding box center [279, 273] width 88 height 20
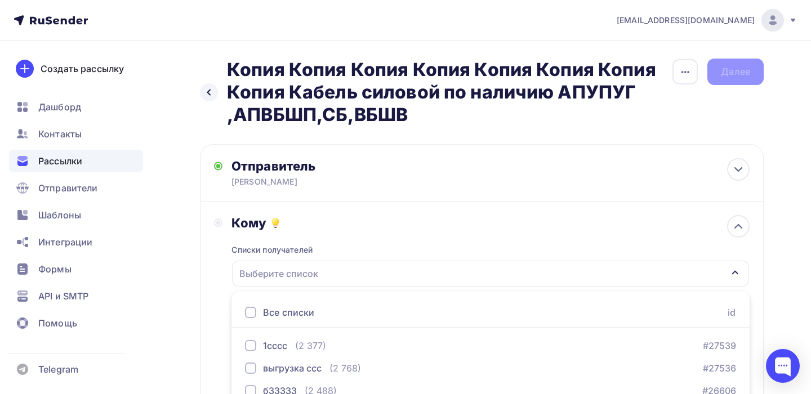
scroll to position [187, 0]
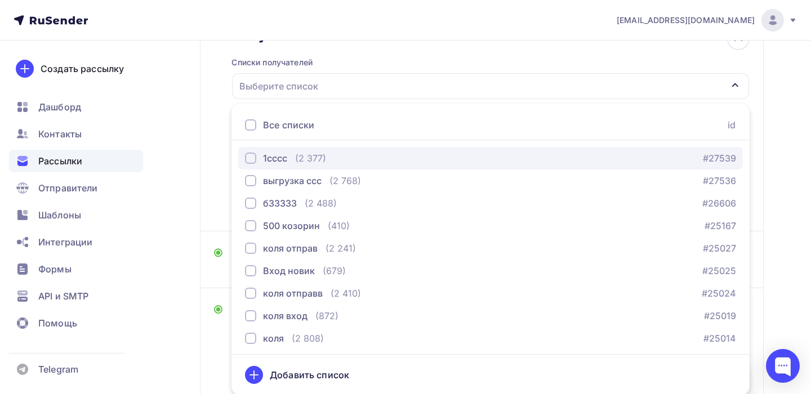
click at [298, 154] on div "(2 377)" at bounding box center [310, 158] width 31 height 14
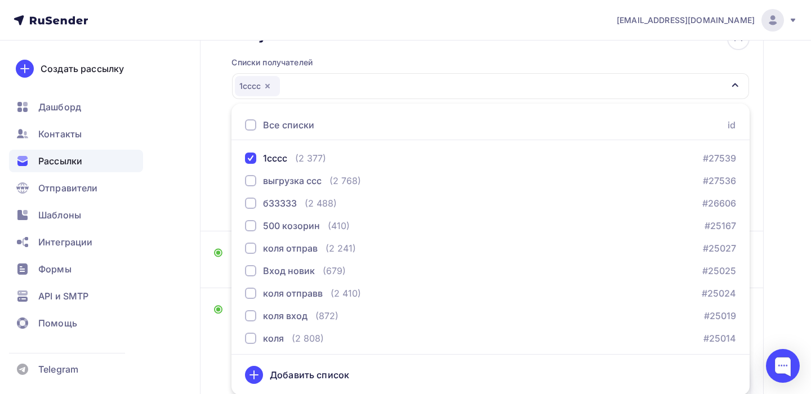
click at [785, 212] on div "Назад Копия Копия Копия Копия Копия Копия Копия Копия Кабель силовой по наличию…" at bounding box center [405, 259] width 811 height 813
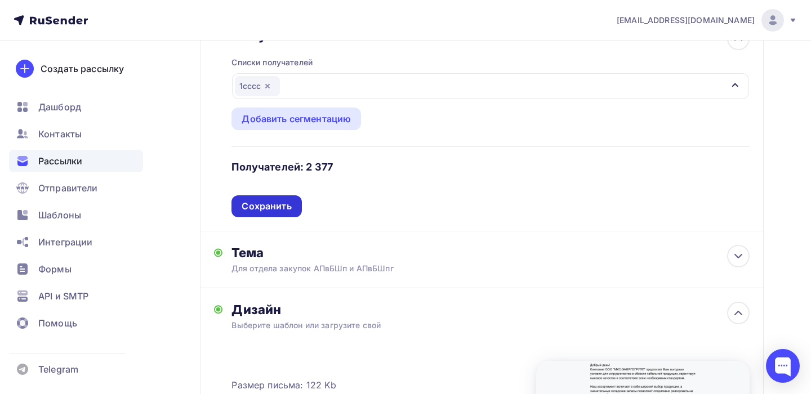
click at [257, 209] on div "Сохранить" at bounding box center [266, 206] width 50 height 13
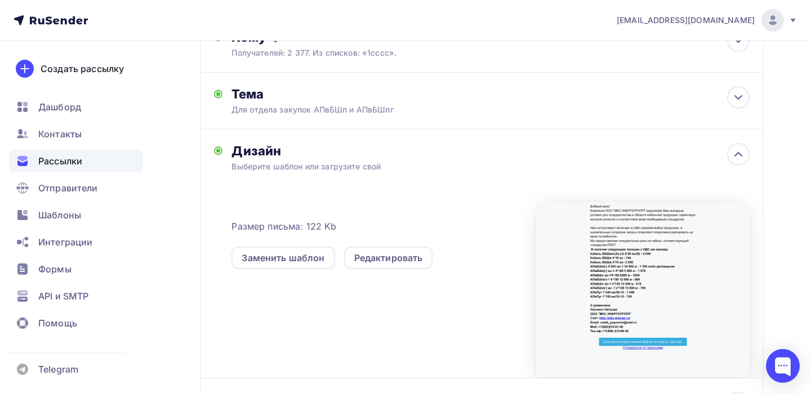
scroll to position [0, 0]
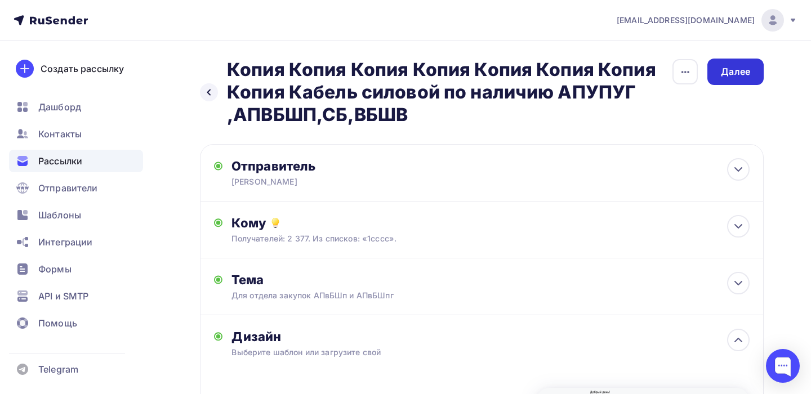
click at [748, 70] on div "Далее" at bounding box center [735, 71] width 29 height 13
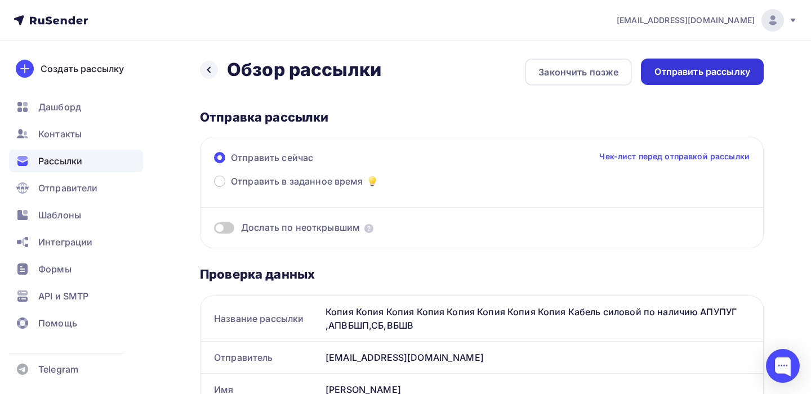
click at [715, 64] on div "Отправить рассылку" at bounding box center [702, 72] width 123 height 26
